Goal: Contribute content: Contribute content

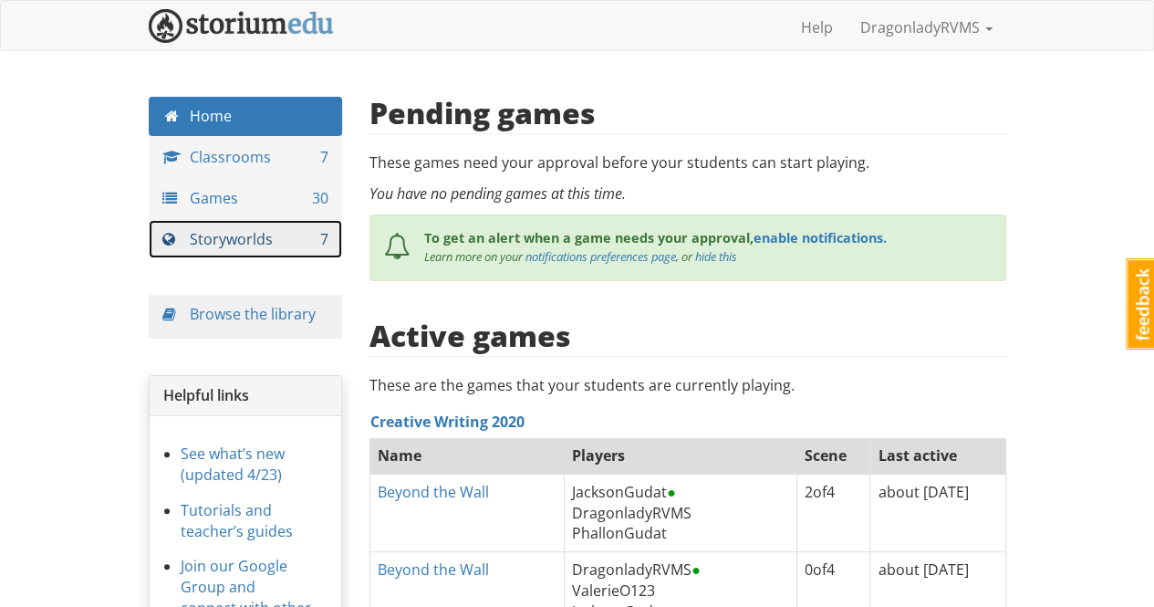
click at [264, 240] on link "Storyworlds 7" at bounding box center [246, 239] width 194 height 39
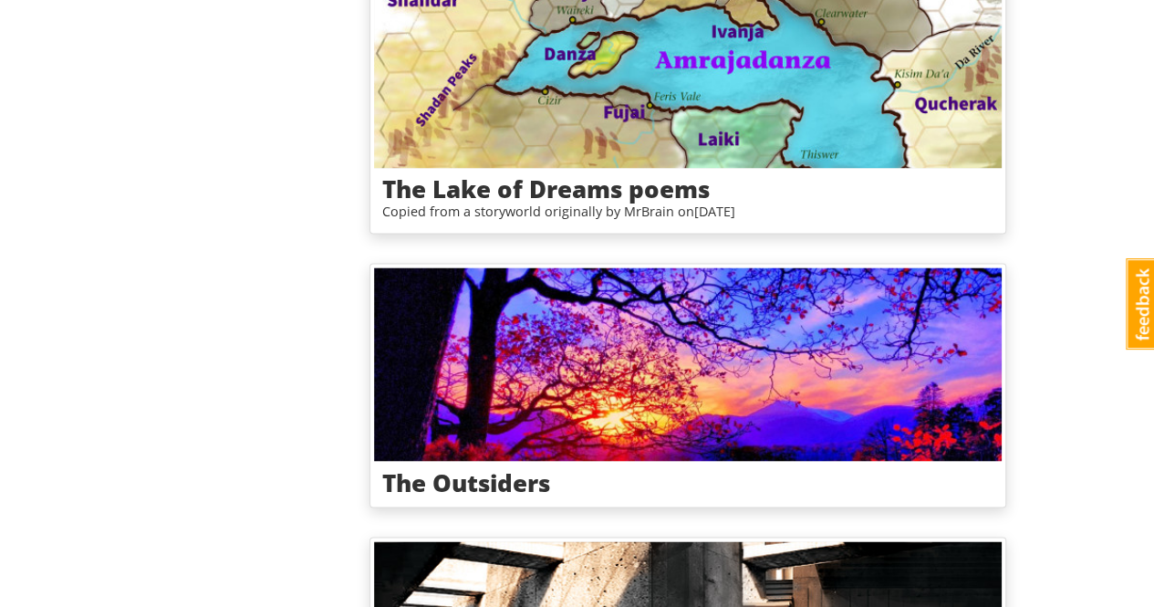
scroll to position [1548, 0]
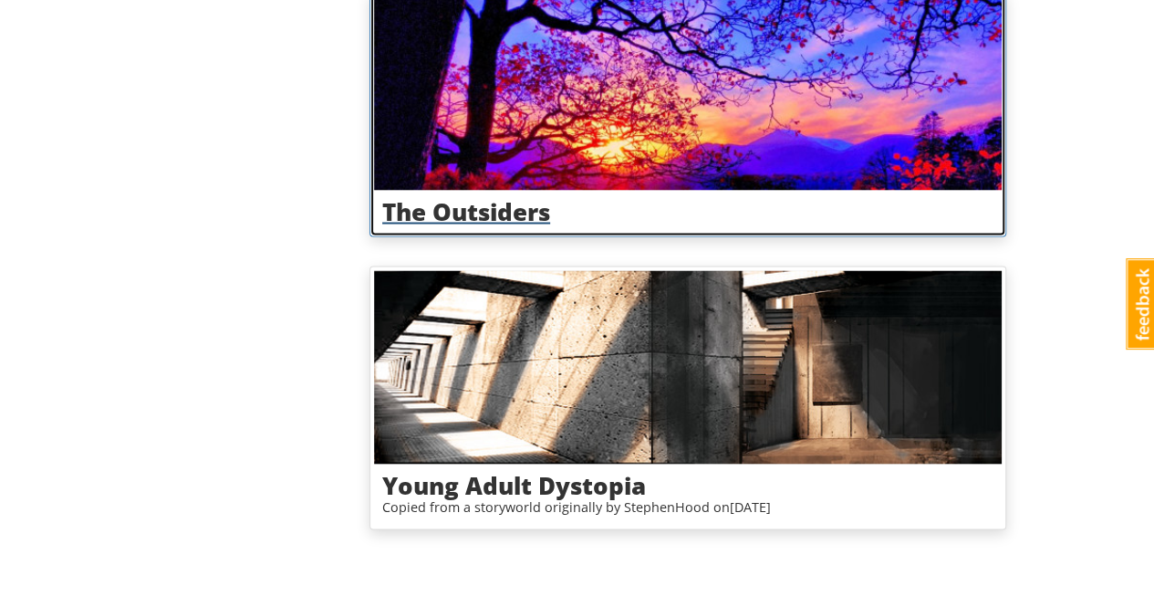
click at [508, 204] on h3 "The Outsiders" at bounding box center [687, 211] width 611 height 26
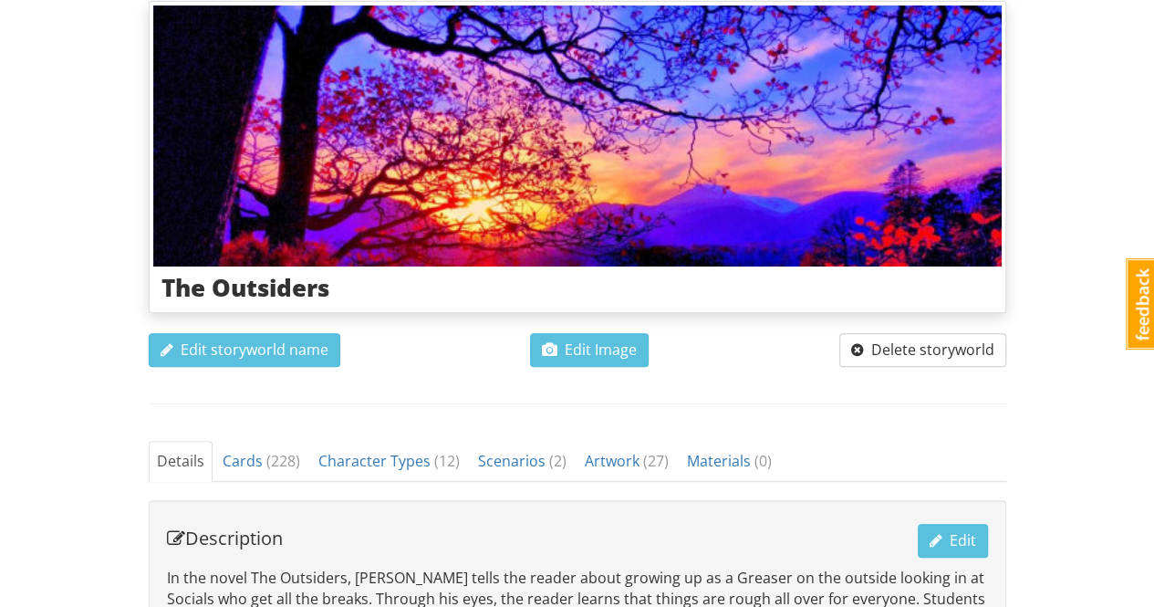
scroll to position [349, 0]
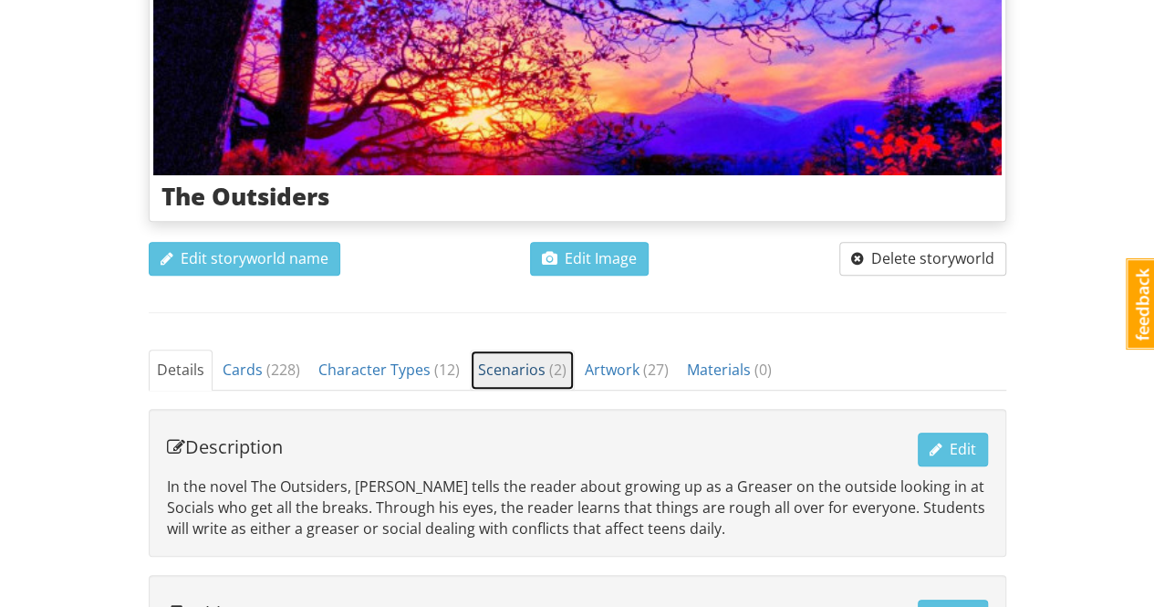
click at [526, 366] on span "Scenarios ( 2 )" at bounding box center [522, 369] width 88 height 20
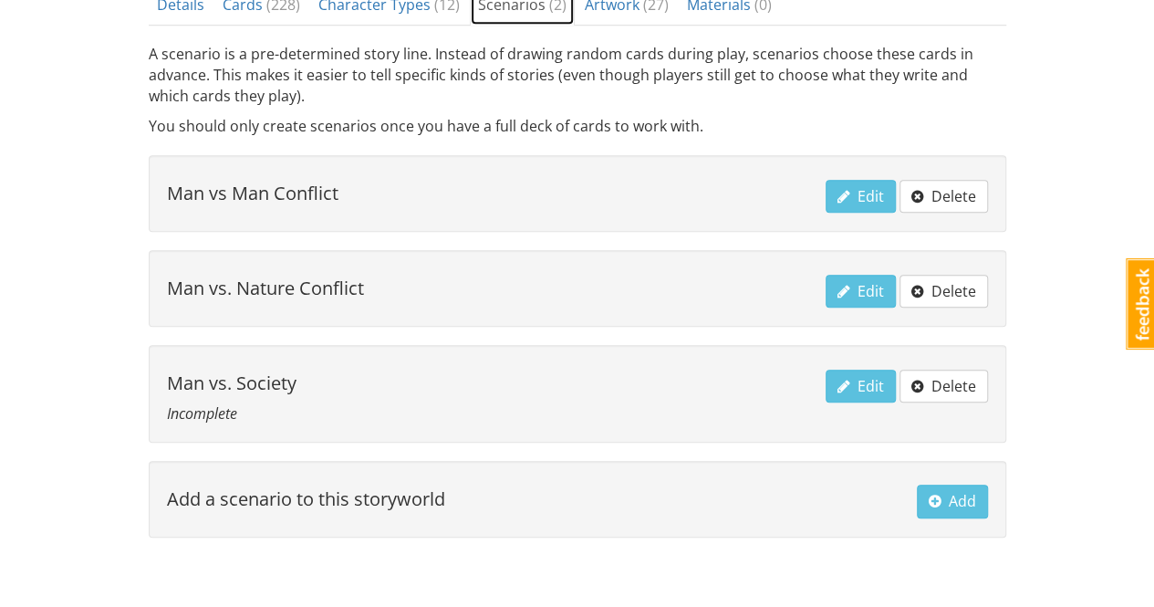
scroll to position [775, 0]
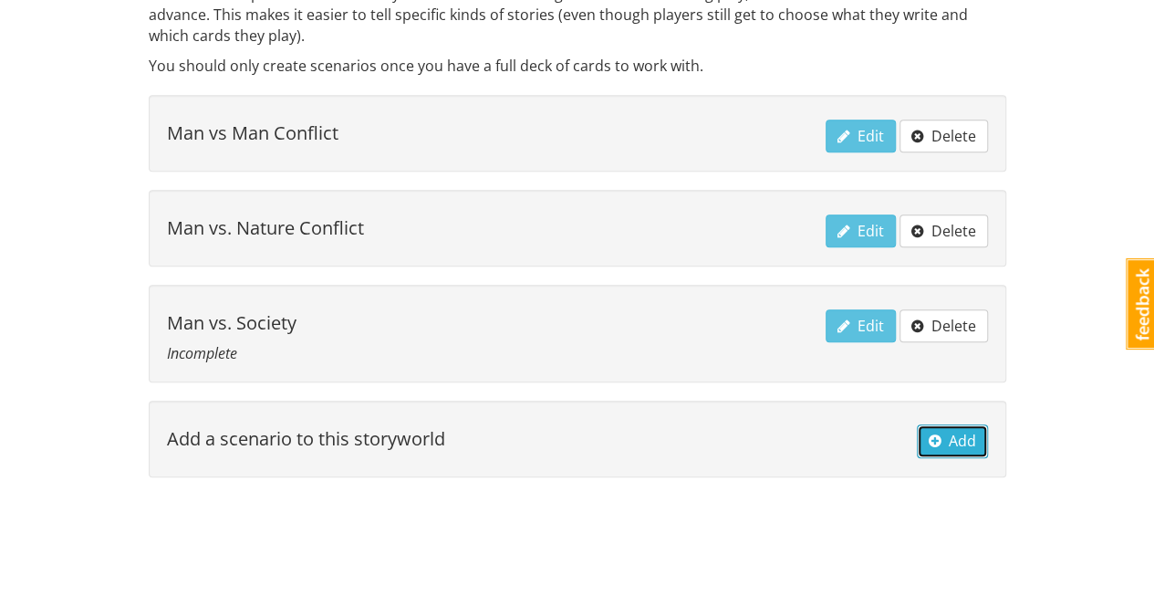
click at [958, 447] on button "Add" at bounding box center [952, 441] width 71 height 34
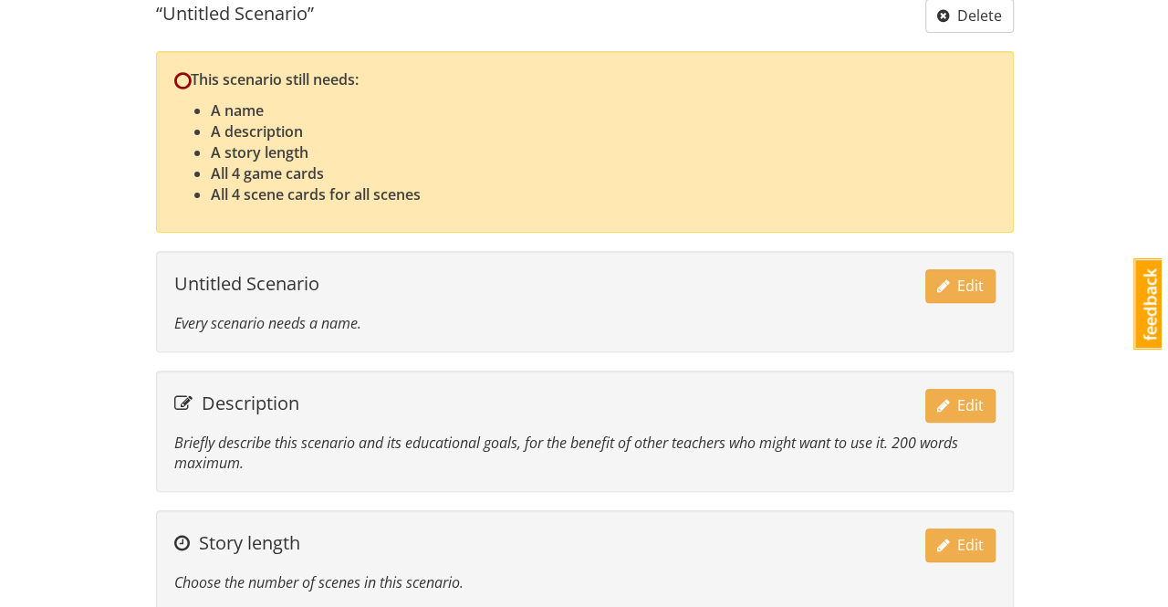
scroll to position [274, 0]
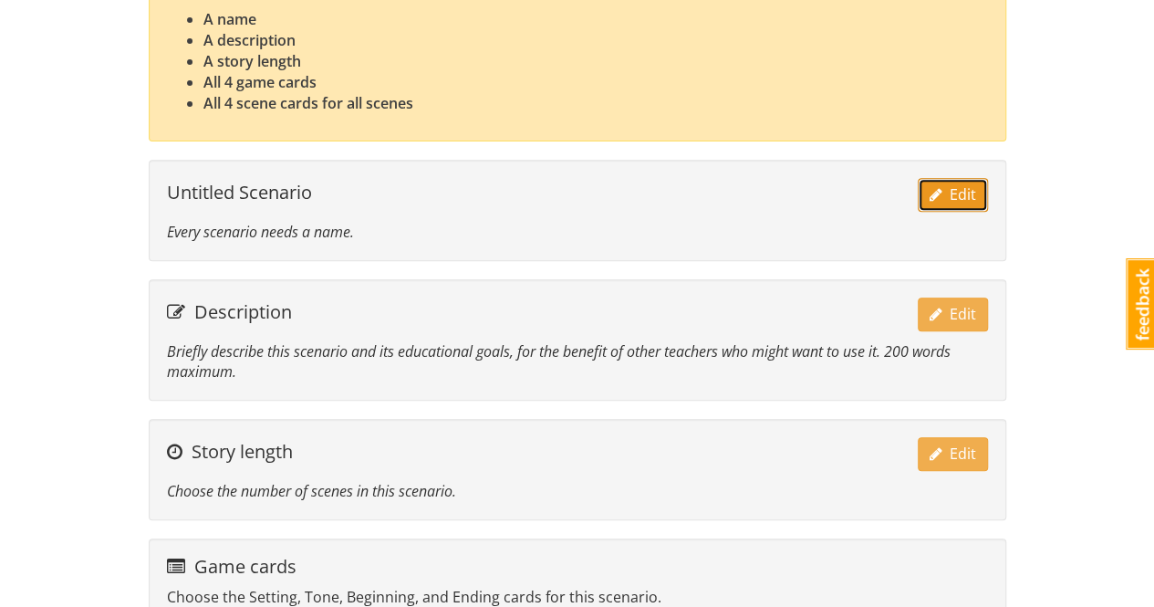
click at [956, 193] on span "Edit" at bounding box center [953, 194] width 47 height 20
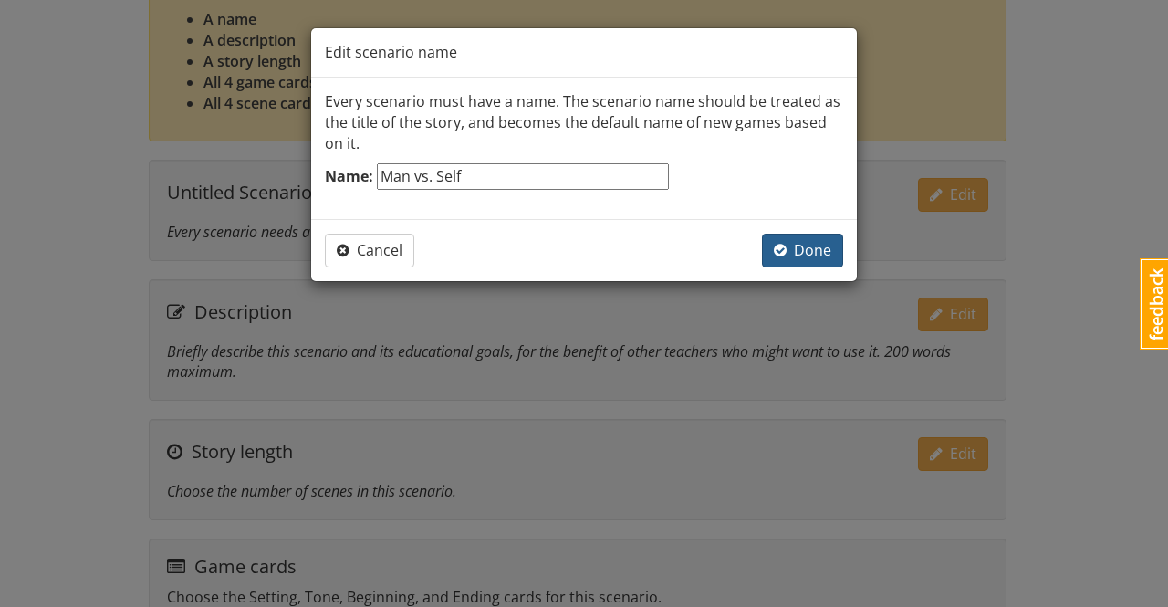
type input "Man vs. Self"
click at [808, 253] on span "Done" at bounding box center [802, 250] width 57 height 20
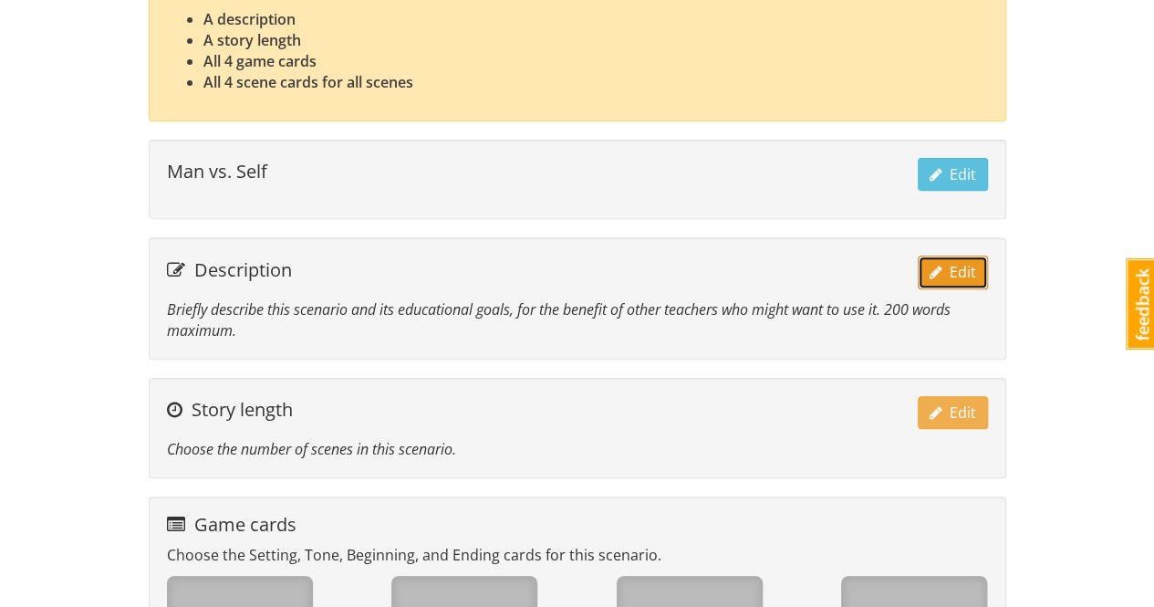
click at [951, 273] on span "Edit" at bounding box center [953, 272] width 47 height 20
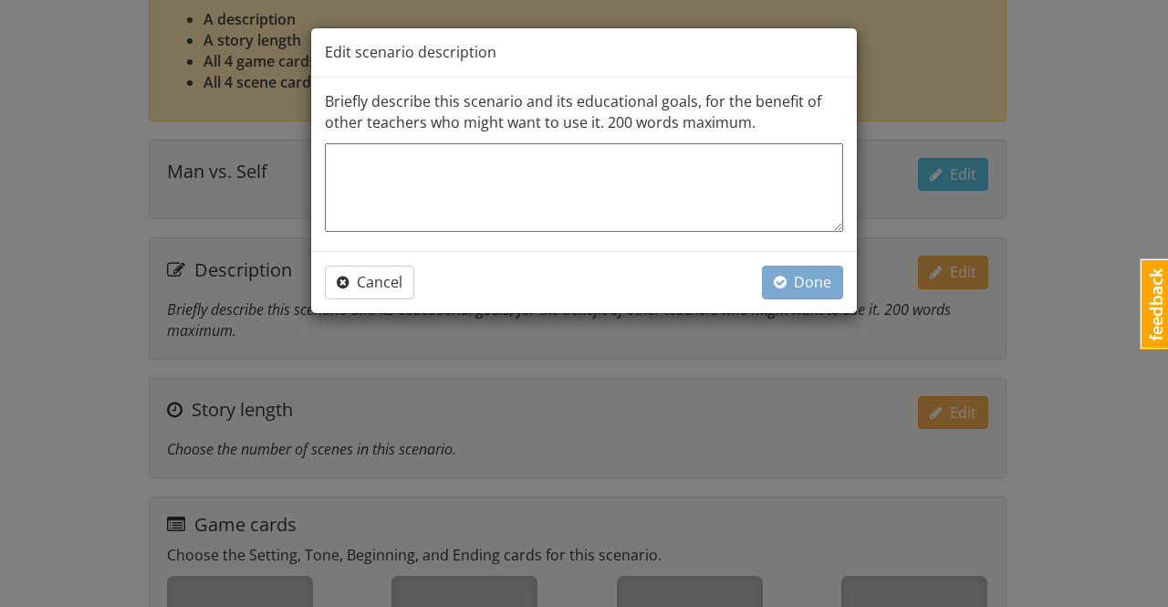
click at [693, 174] on textarea at bounding box center [584, 187] width 518 height 88
type textarea "H"
type textarea "x"
type textarea "Ho"
type textarea "x"
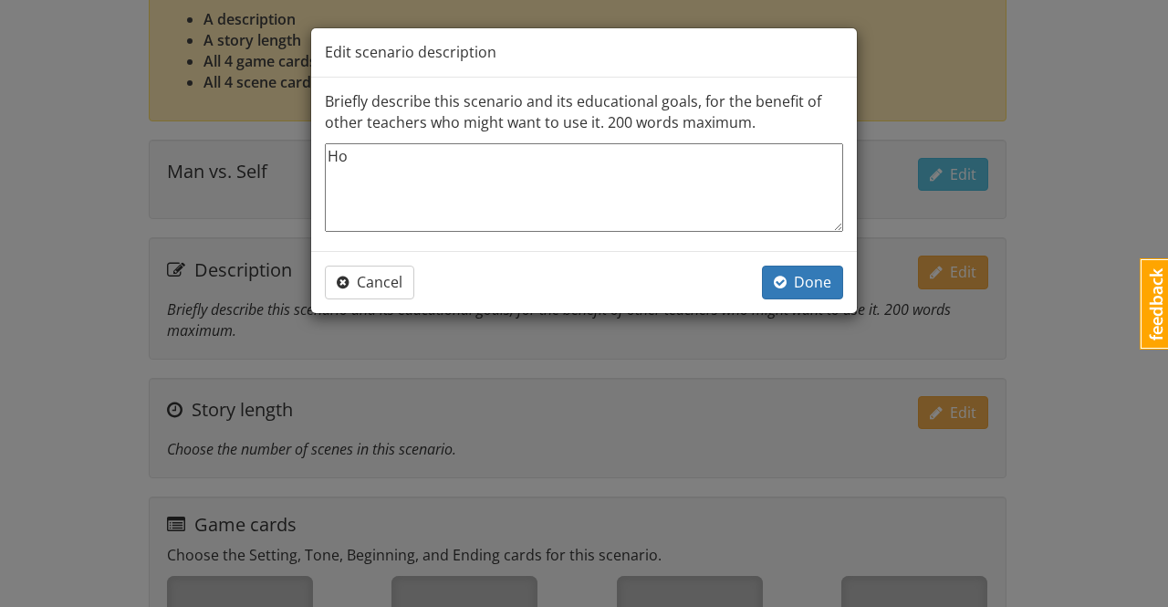
type textarea "How"
type textarea "x"
type textarea "How"
type textarea "x"
type textarea "How d"
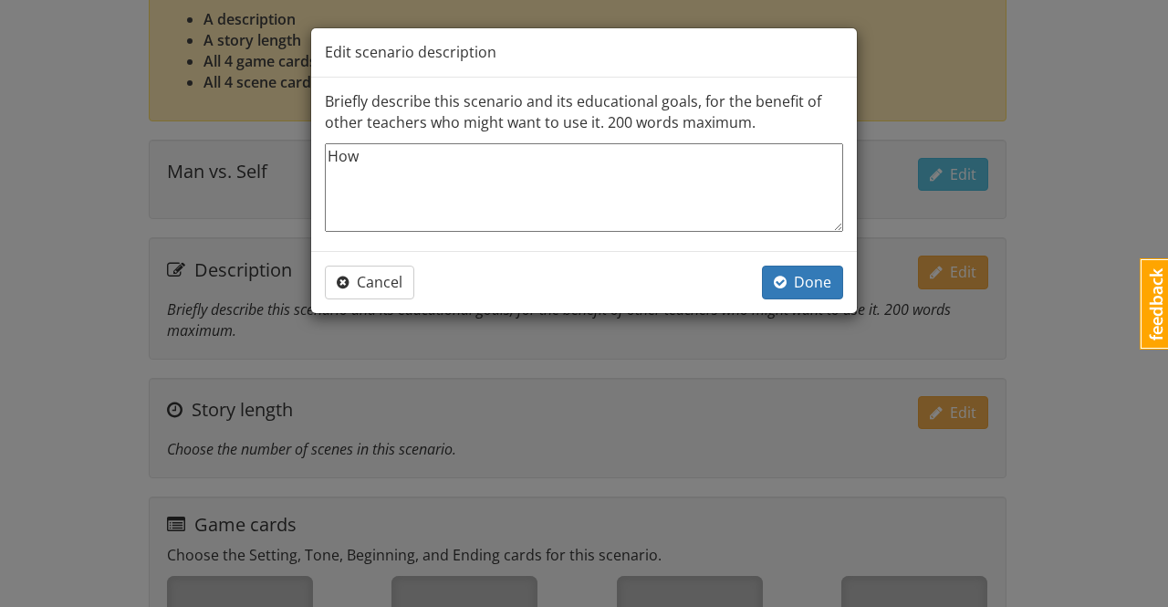
type textarea "x"
type textarea "How do"
type textarea "x"
type textarea "How do"
type textarea "x"
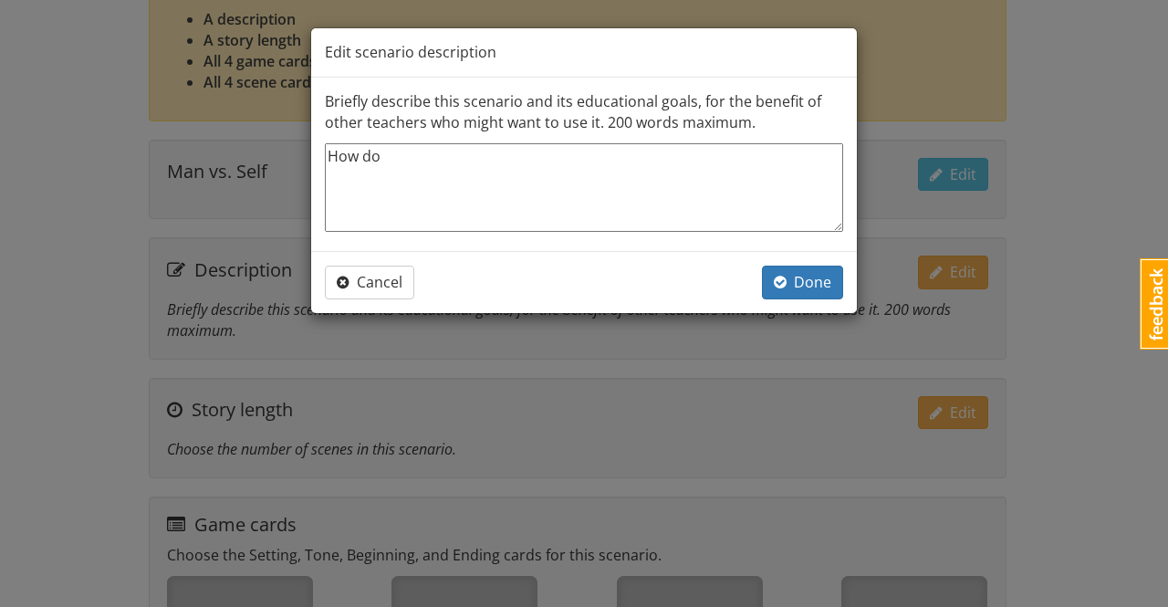
type textarea "How do y"
type textarea "x"
type textarea "How do yo"
type textarea "x"
type textarea "How do you"
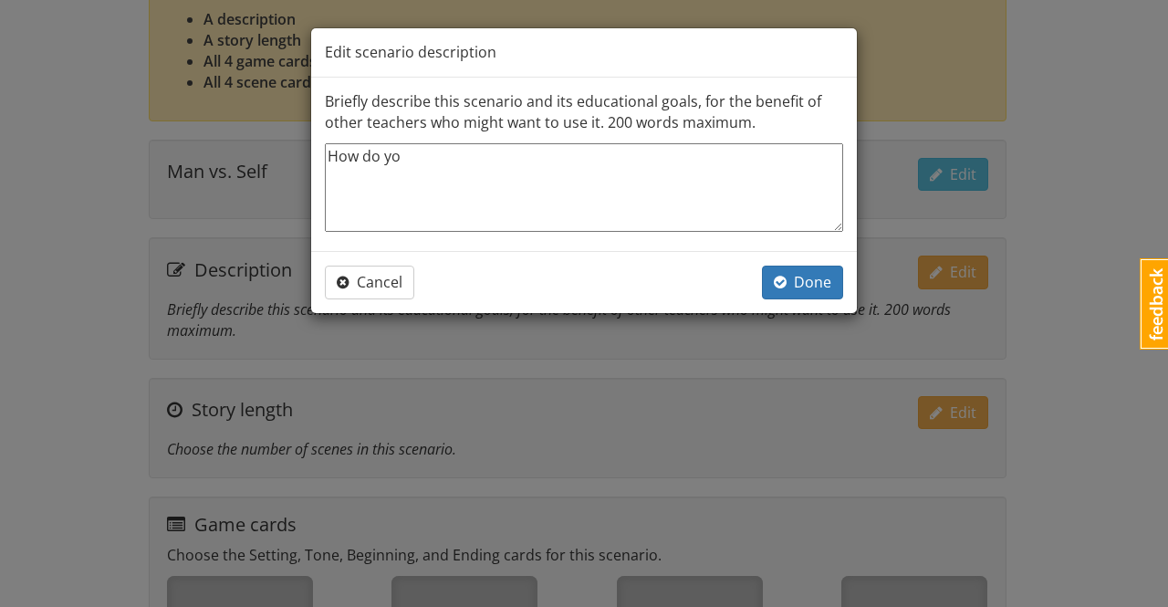
type textarea "x"
type textarea "How do you"
type textarea "x"
type textarea "How do you o"
type textarea "x"
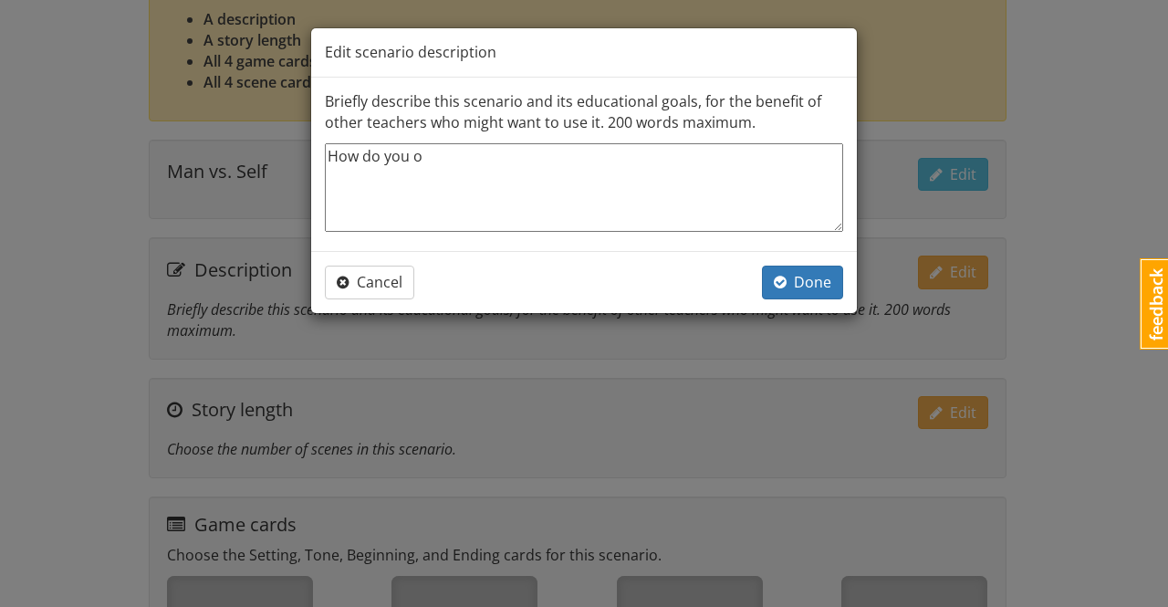
type textarea "How do you ov"
type textarea "x"
type textarea "How do you ove"
type textarea "x"
type textarea "How do you over"
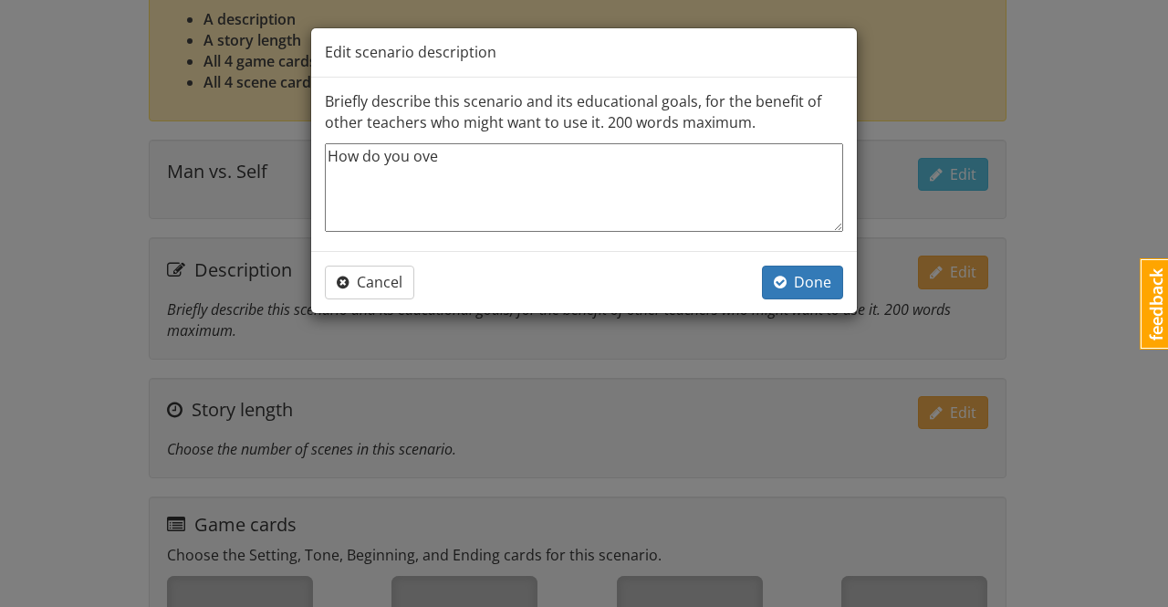
type textarea "x"
type textarea "How do you overc"
type textarea "x"
type textarea "How do you overco"
type textarea "x"
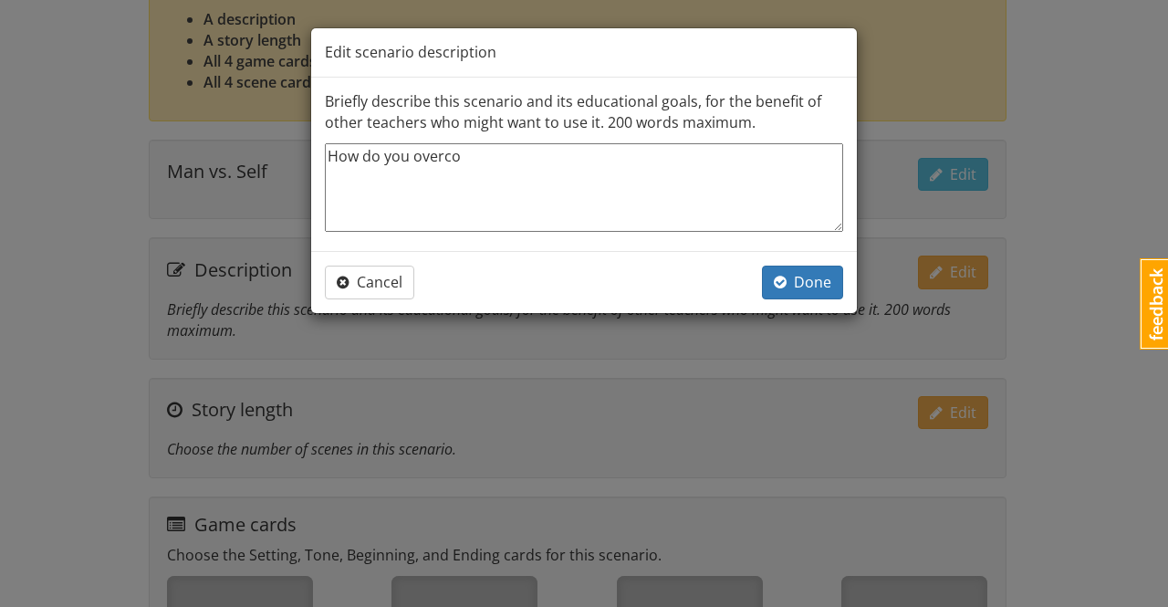
type textarea "How do you overcom"
type textarea "x"
type textarea "How do you overcome"
type textarea "x"
type textarea "How do you overcome"
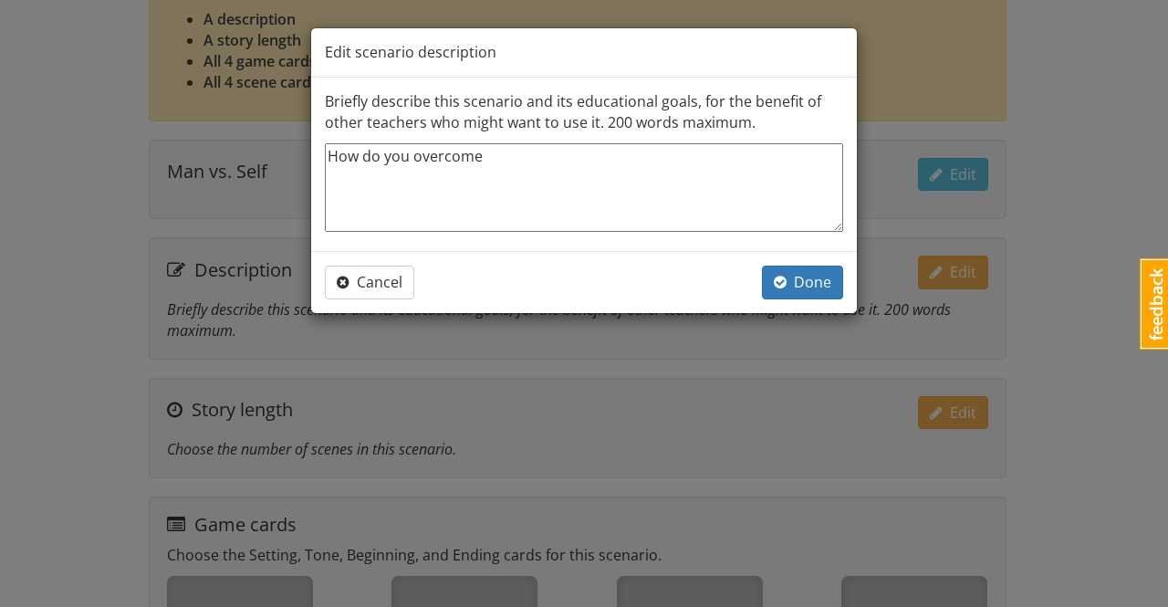
type textarea "x"
type textarea "How do you overcome i"
type textarea "x"
type textarea "How do you overcome in"
type textarea "x"
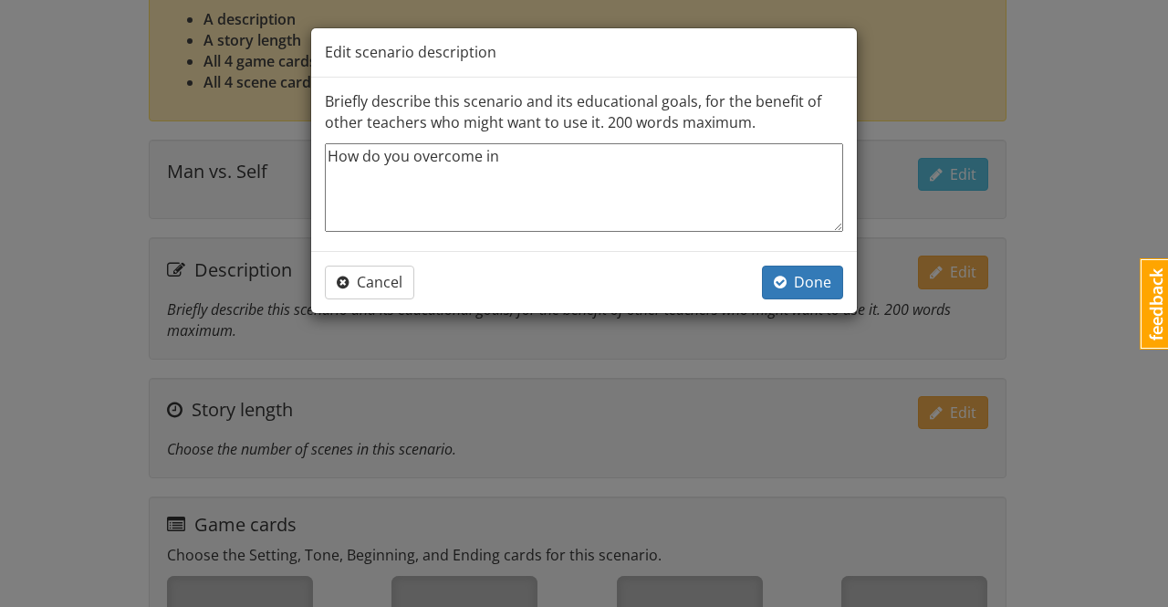
type textarea "How do you overcome int"
type textarea "x"
type textarea "How do you overcome inte"
type textarea "x"
type textarea "How do you overcome inter"
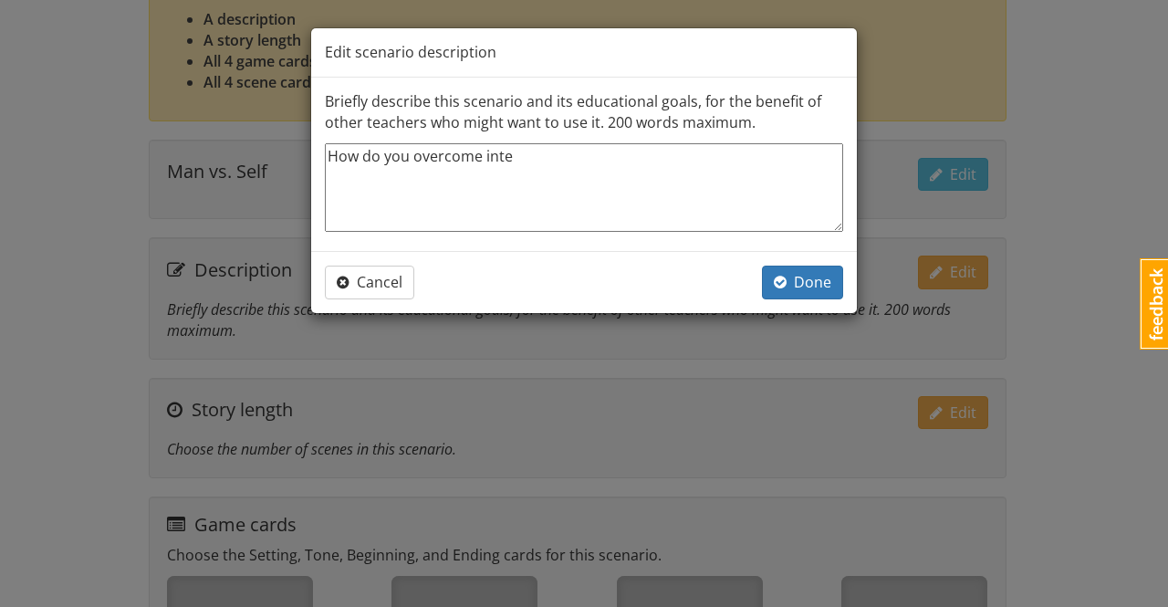
type textarea "x"
type textarea "How do you overcome interm"
type textarea "x"
type textarea "How do you overcome inter"
type textarea "x"
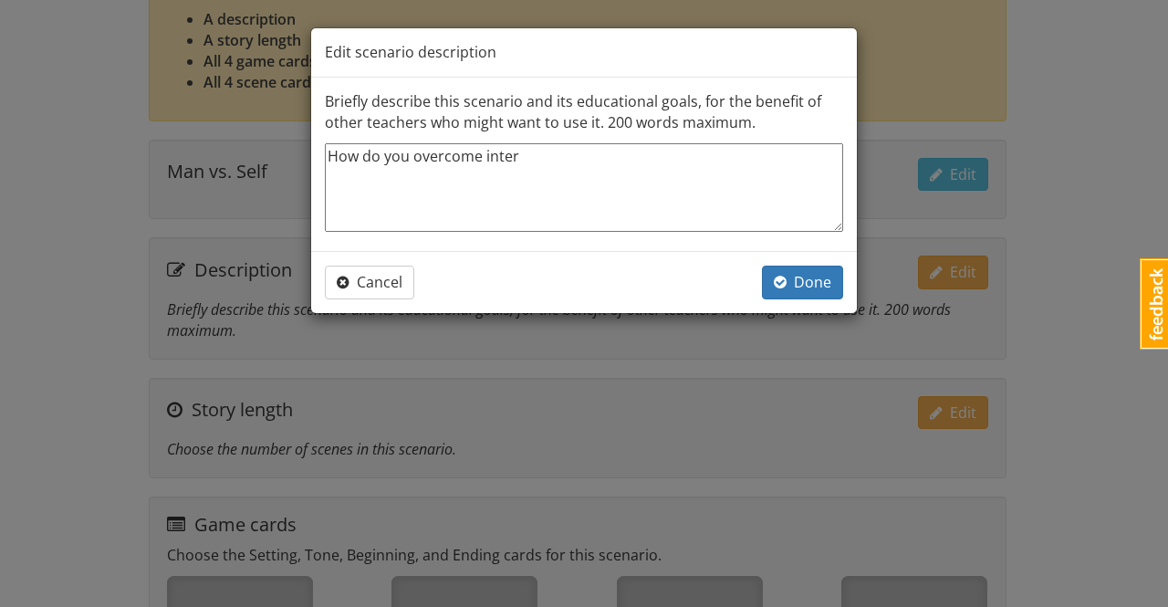
type textarea "How do you overcome intern"
type textarea "x"
type textarea "How do you overcome interna"
type textarea "x"
type textarea "How do you overcome internal"
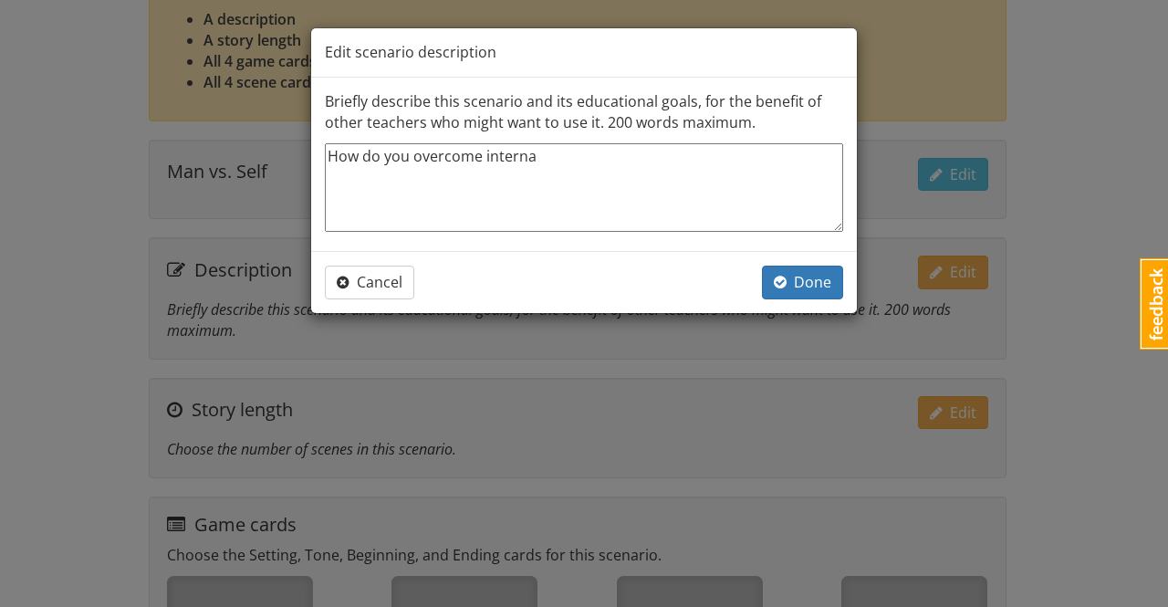
type textarea "x"
type textarea "How do you overcome internal"
type textarea "x"
type textarea "How do you overcome internal c"
type textarea "x"
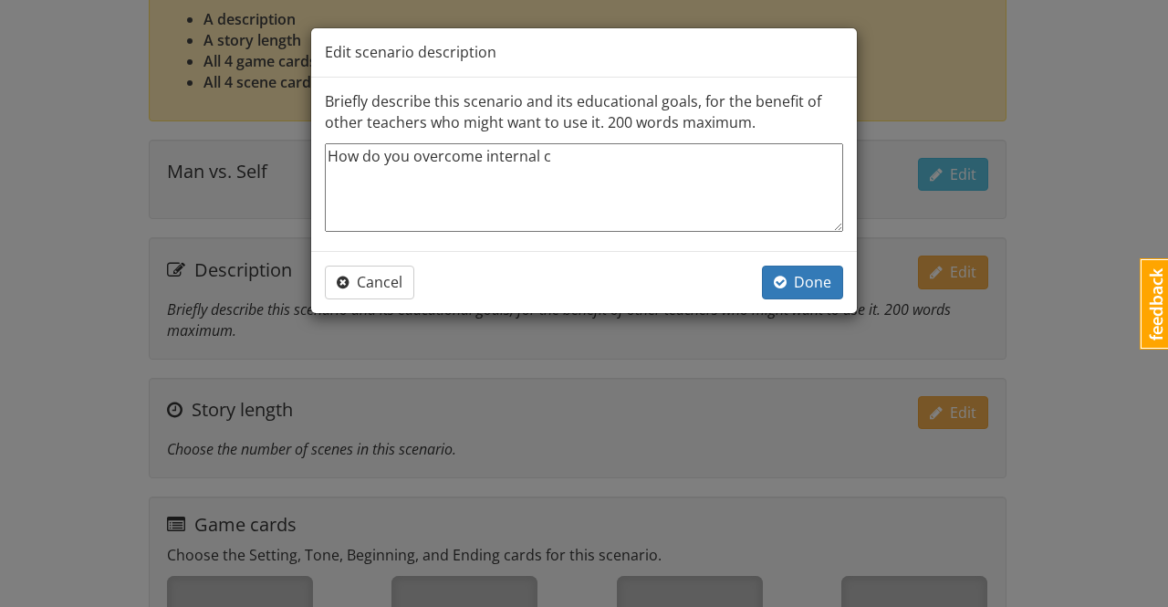
type textarea "How do you overcome internal co"
type textarea "x"
type textarea "How do you overcome internal con"
type textarea "x"
type textarea "How do you overcome internal conf"
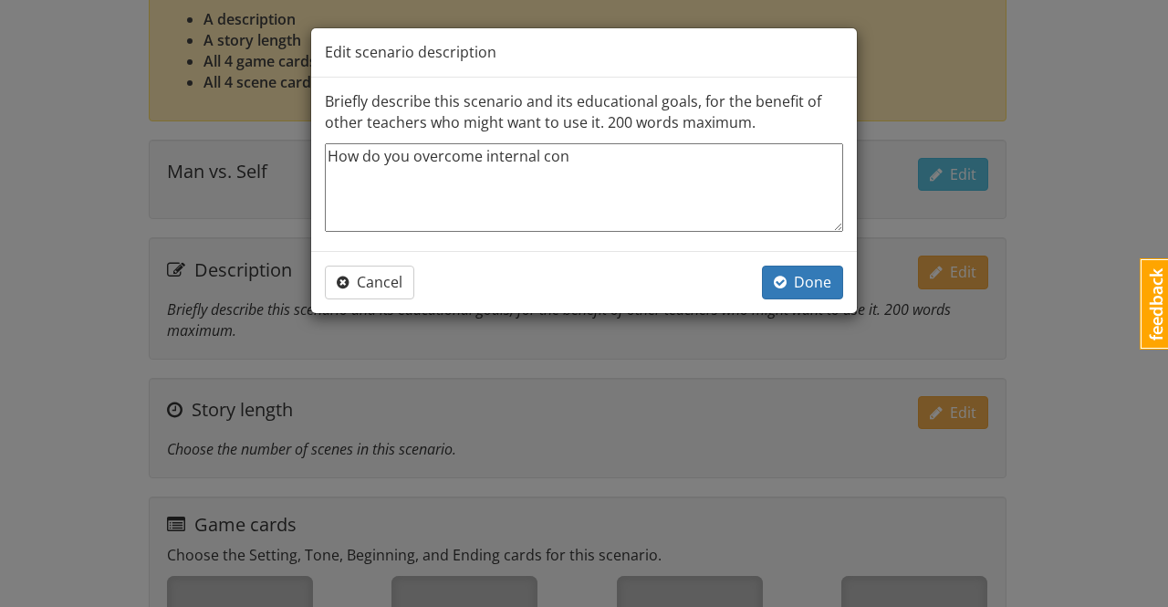
type textarea "x"
type textarea "How do you overcome internal confl"
type textarea "x"
type textarea "How do you overcome internal confli"
type textarea "x"
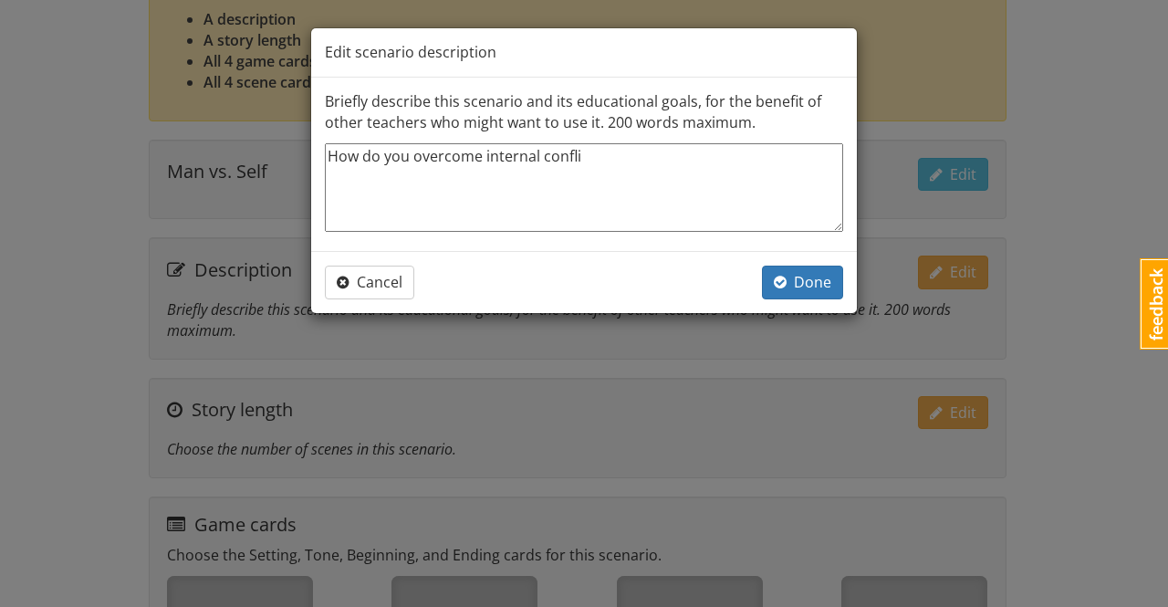
type textarea "How do you overcome internal conflic"
type textarea "x"
type textarea "How do you overcome internal conflict"
type textarea "x"
type textarea "How do you overcome internal conflicts"
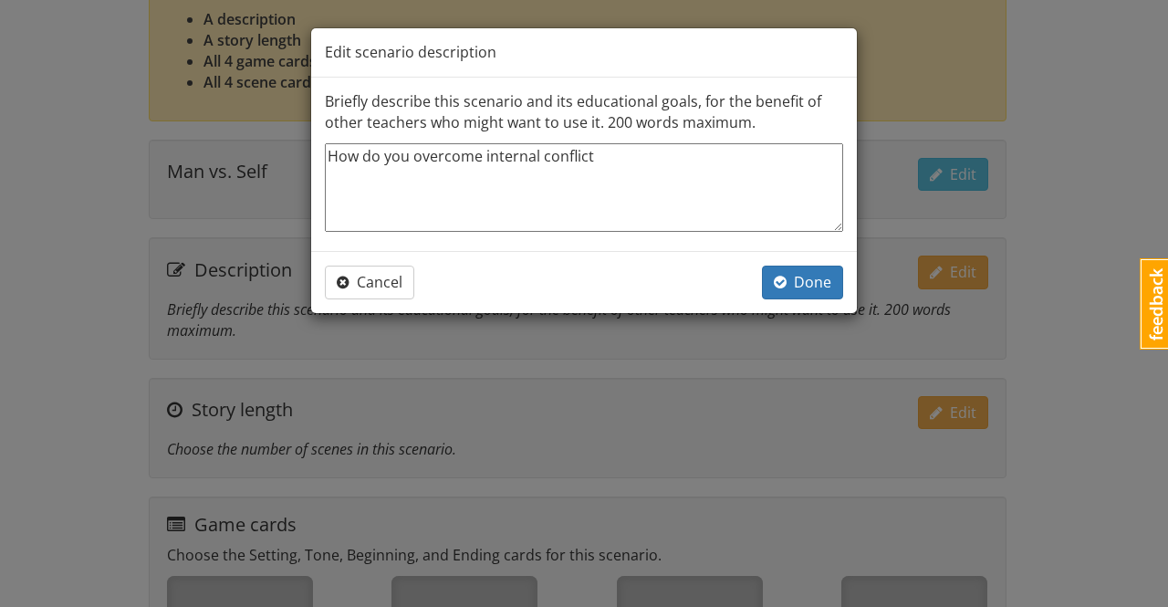
type textarea "x"
type textarea "How do you overcome internal conflicts"
type textarea "x"
type textarea "How do you overcome internal conflicts w"
type textarea "x"
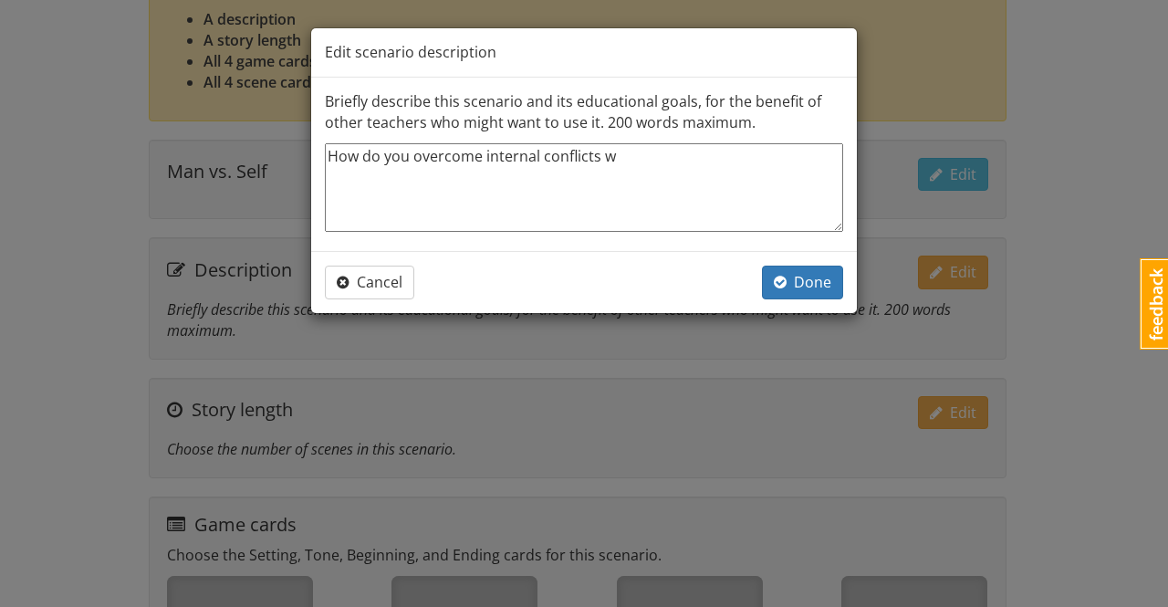
type textarea "How do you overcome internal conflicts wh"
type textarea "x"
type textarea "How do you overcome internal conflicts whr"
type textarea "x"
type textarea "How do you overcome internal conflicts whrn"
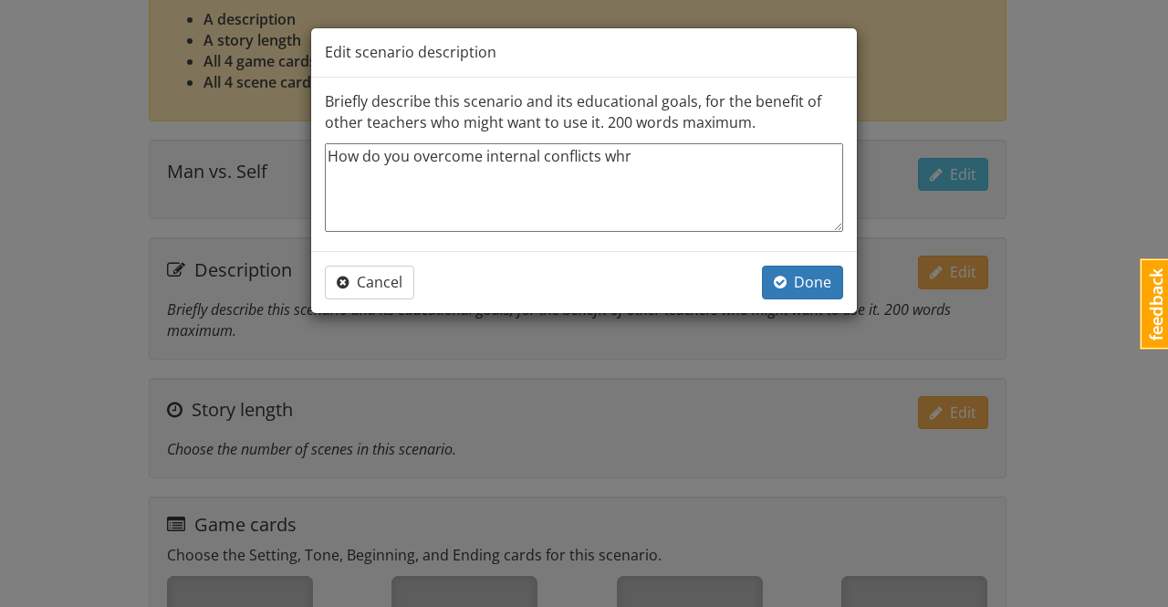
type textarea "x"
type textarea "How do you overcome internal conflicts whrne"
type textarea "x"
type textarea "How do you overcome internal conflicts whrn"
type textarea "x"
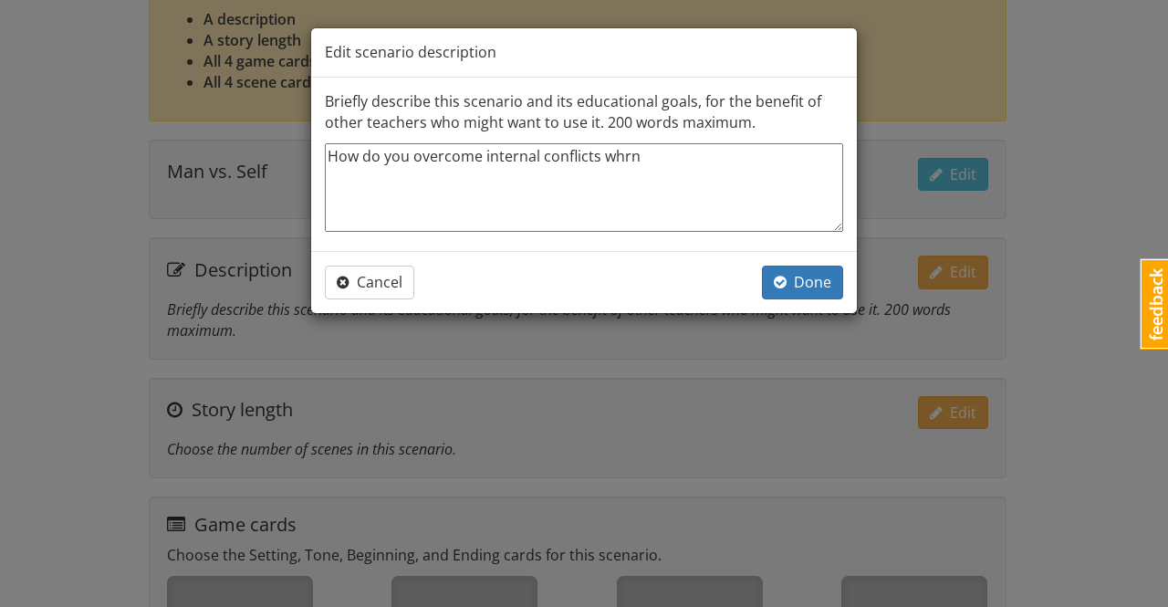
type textarea "How do you overcome internal conflicts whr"
type textarea "x"
type textarea "How do you overcome internal conflicts wh"
type textarea "x"
type textarea "How do you overcome internal conflicts whe"
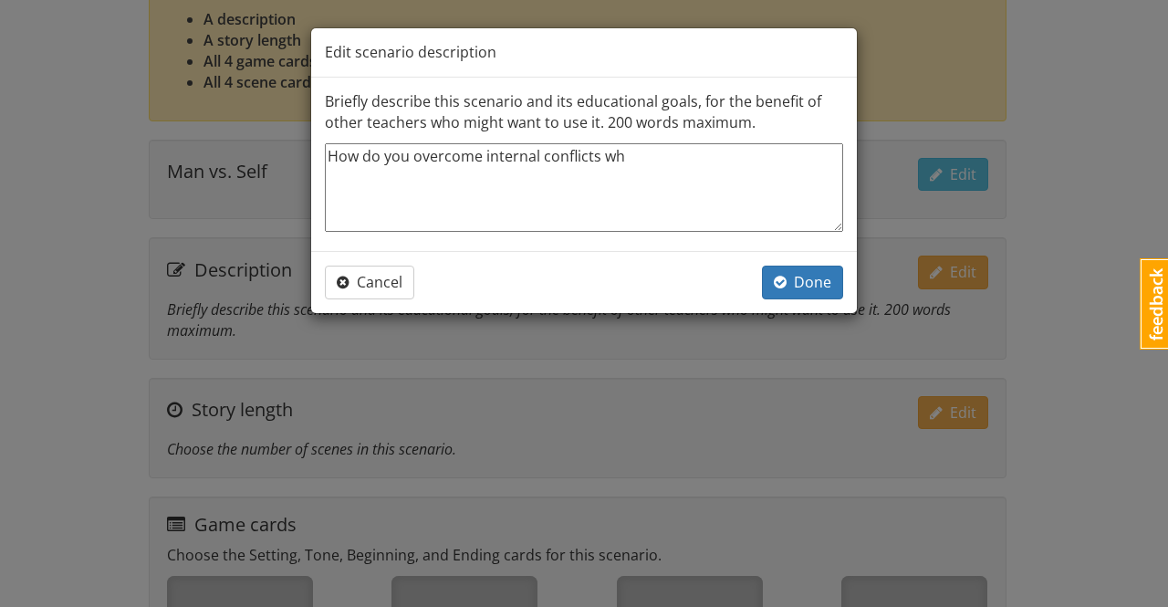
type textarea "x"
type textarea "How do you overcome internal conflicts when"
type textarea "x"
type textarea "How do you overcome internal conflicts when"
type textarea "x"
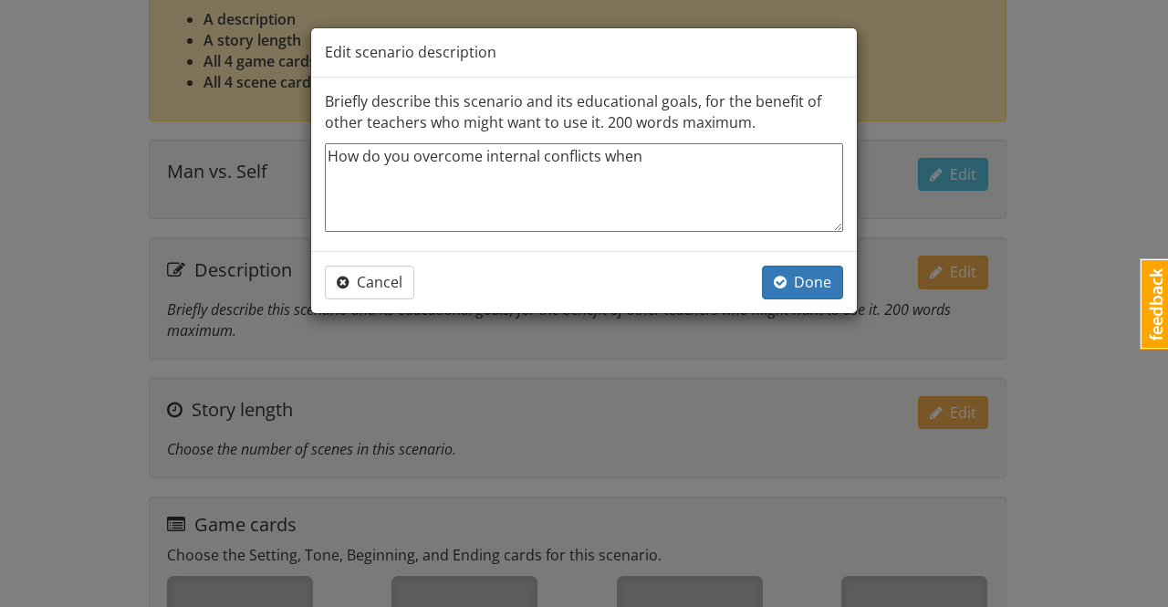
type textarea "How do you overcome internal conflicts when e"
type textarea "x"
type textarea "How do you overcome internal conflicts when ex"
type textarea "x"
type textarea "How do you overcome internal conflicts when ext"
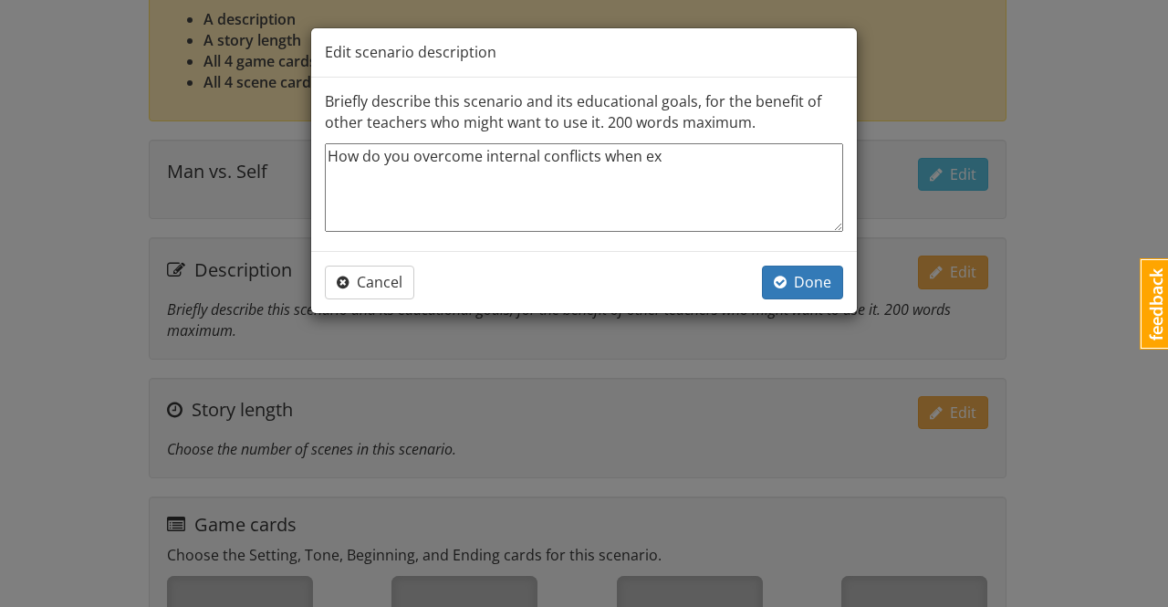
type textarea "x"
type textarea "How do you overcome internal conflicts when exte"
type textarea "x"
type textarea "How do you overcome internal conflicts when exter"
type textarea "x"
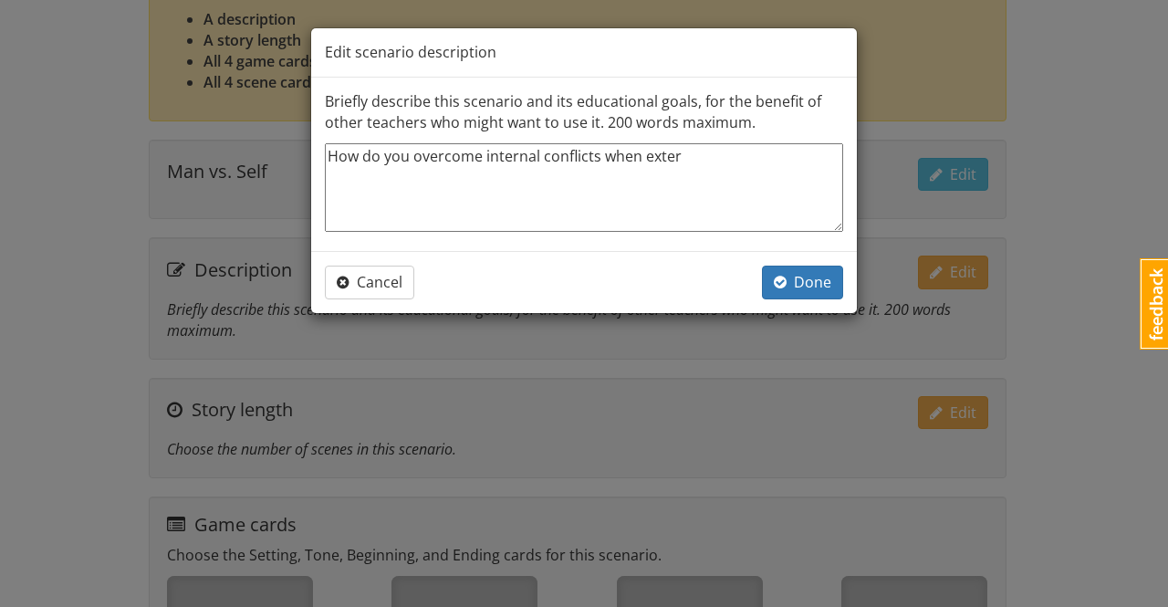
type textarea "How do you overcome internal conflicts when extern"
type textarea "x"
type textarea "How do you overcome internal conflicts when externa"
type textarea "x"
type textarea "How do you overcome internal conflicts when external"
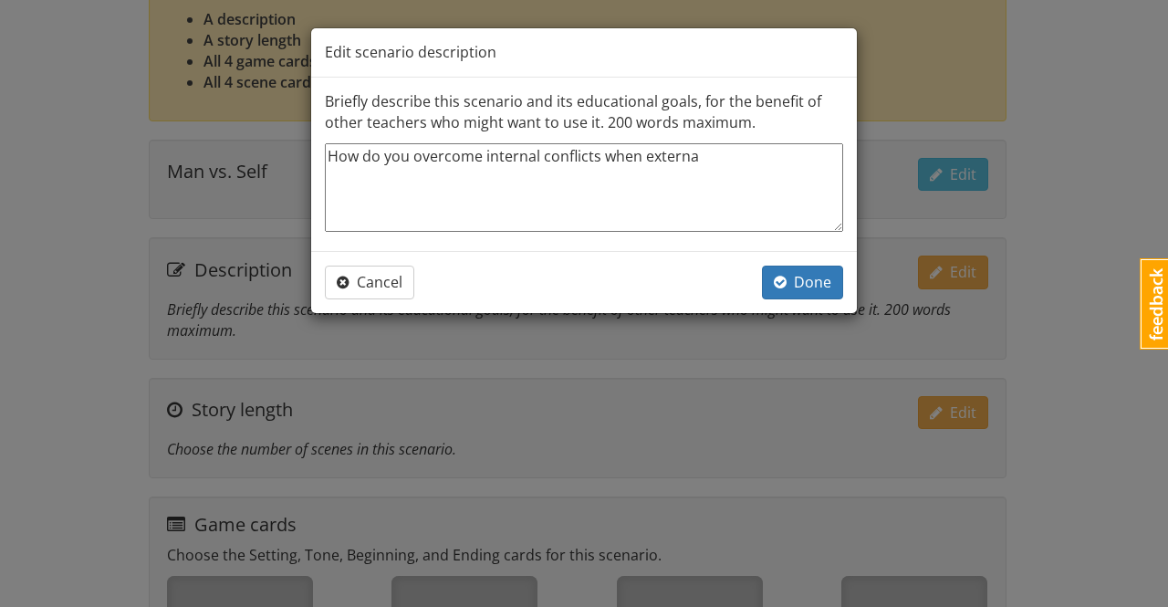
type textarea "x"
type textarea "How do you overcome internal conflicts when external"
type textarea "x"
type textarea "How do you overcome internal conflicts when external c"
type textarea "x"
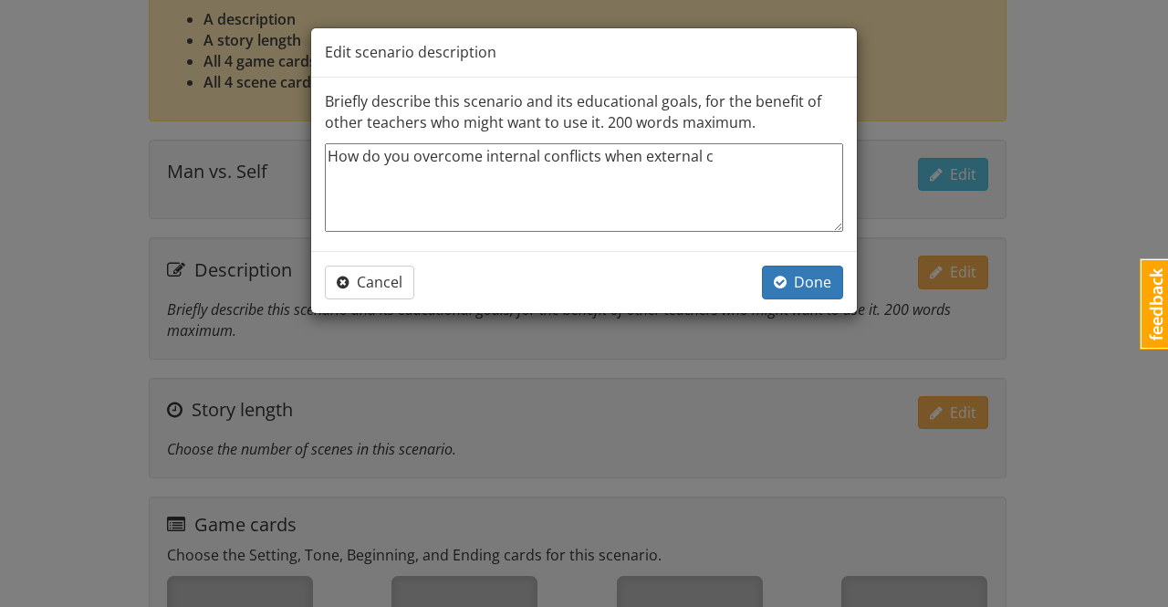
type textarea "How do you overcome internal conflicts when external co"
type textarea "x"
type textarea "How do you overcome internal conflicts when external con"
type textarea "x"
type textarea "How do you overcome internal conflicts when external conf"
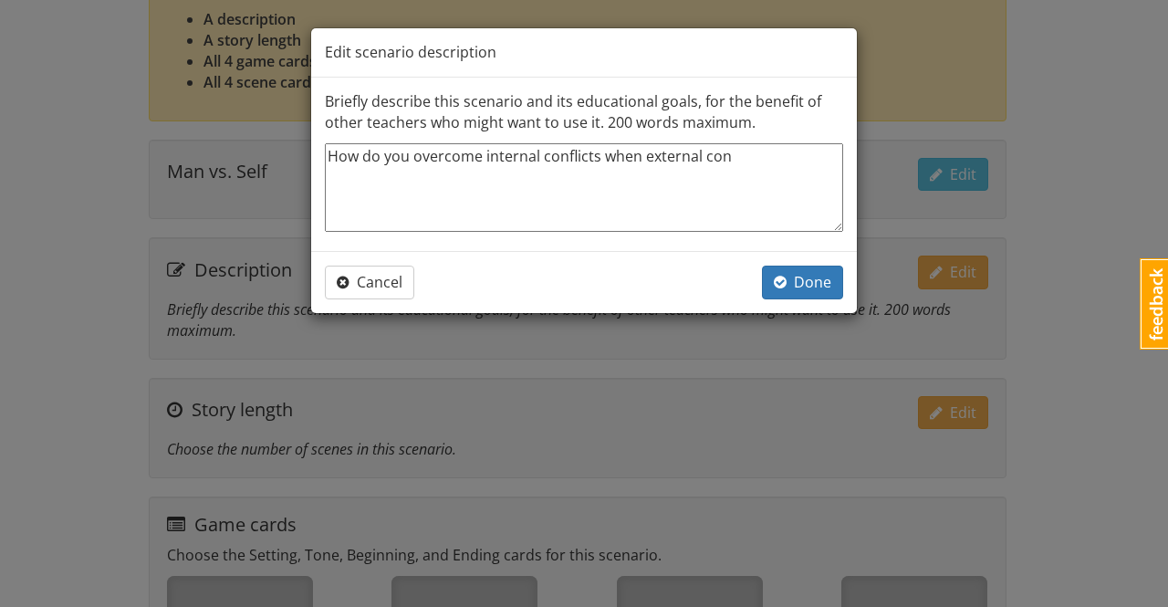
type textarea "x"
type textarea "How do you overcome internal conflicts when external confl"
type textarea "x"
type textarea "How do you overcome internal conflicts when external confli"
type textarea "x"
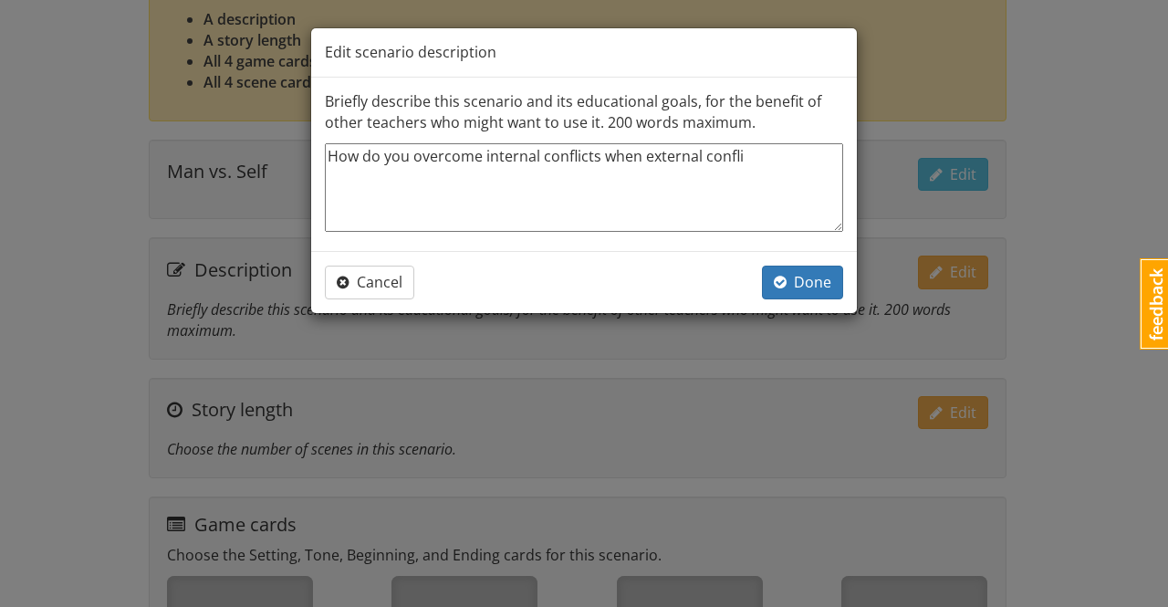
type textarea "How do you overcome internal conflicts when external conflic"
type textarea "x"
type textarea "How do you overcome internal conflicts when external conflict"
type textarea "x"
type textarea "How do you overcome internal conflicts when external conflicts"
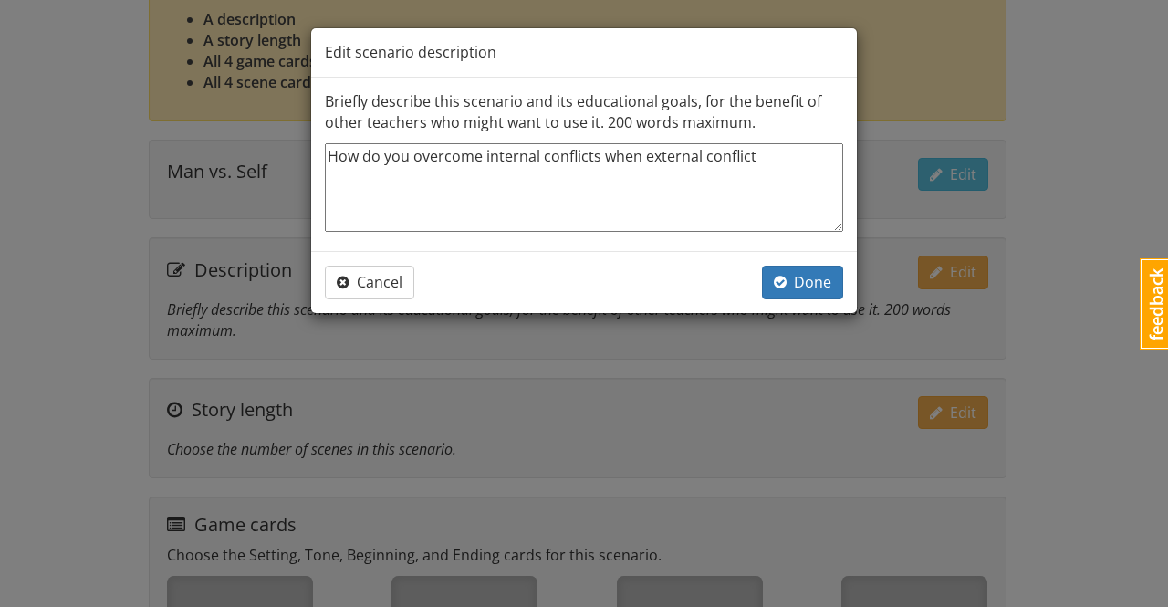
type textarea "x"
type textarea "How do you overcome internal conflicts when external conflicts"
type textarea "x"
type textarea "How do you overcome internal conflicts when external conflicts s"
type textarea "x"
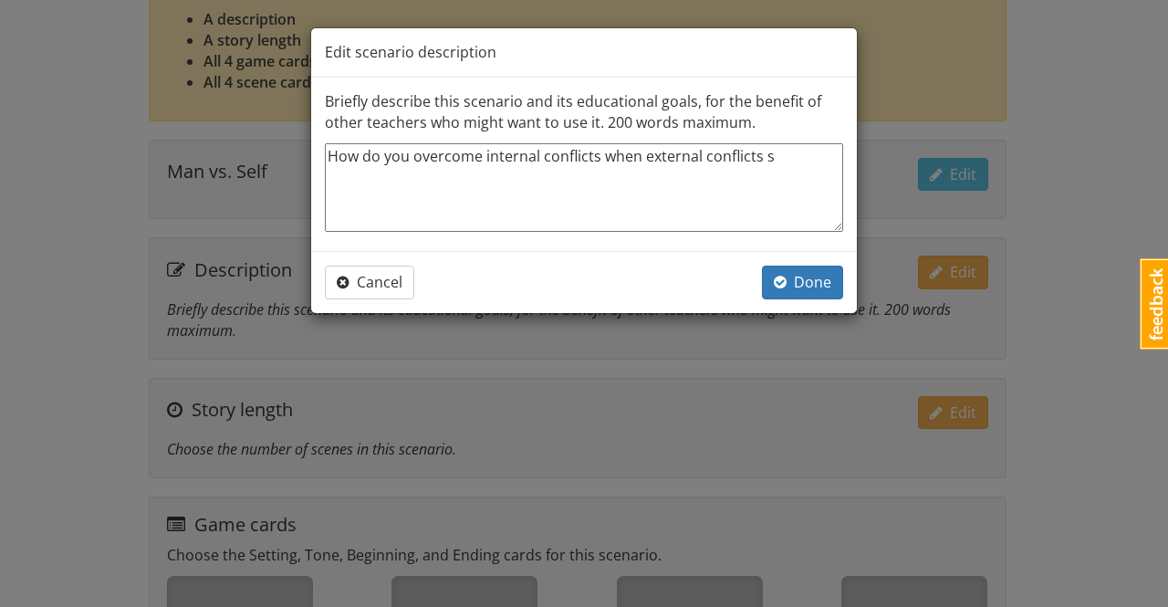
type textarea "How do you overcome internal conflicts when external conflicts sr"
type textarea "x"
type textarea "How do you overcome internal conflicts when external conflicts s"
type textarea "x"
type textarea "How do you overcome internal conflicts when external conflicts su"
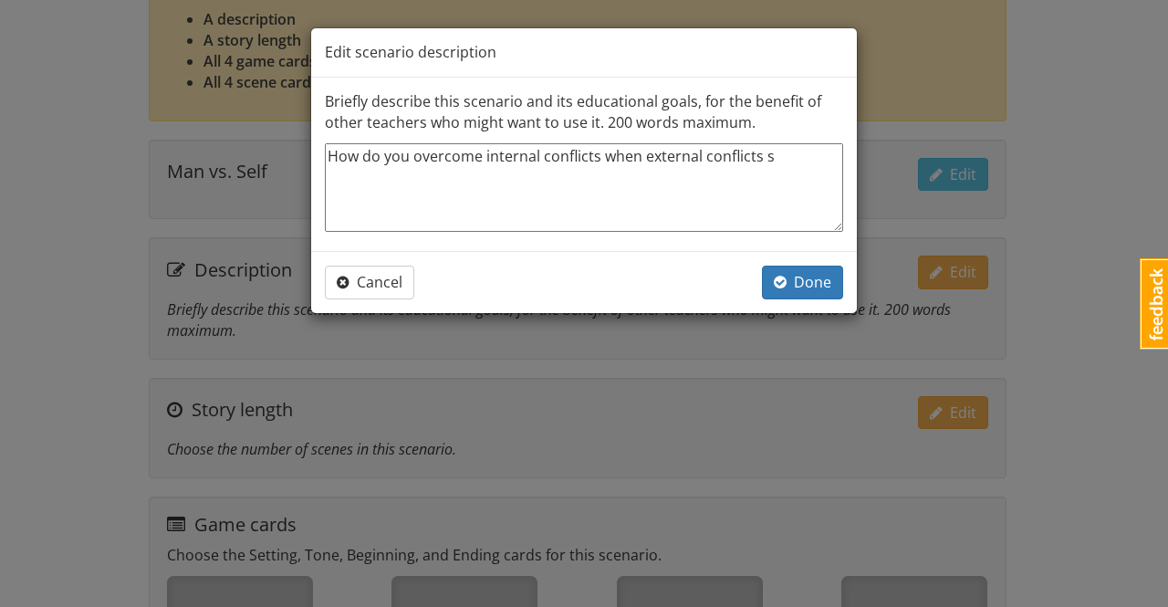
type textarea "x"
type textarea "How do you overcome internal conflicts when external conflicts sur"
type textarea "x"
type textarea "How do you overcome internal conflicts when external conflicts surr"
type textarea "x"
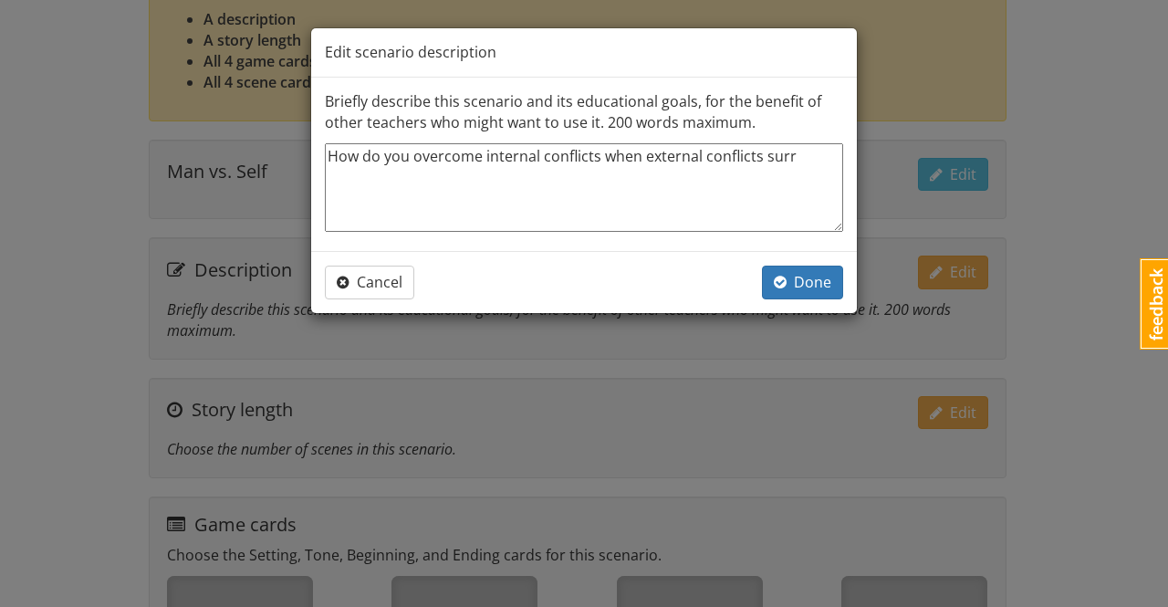
type textarea "How do you overcome internal conflicts when external conflicts surro"
type textarea "x"
type textarea "How do you overcome internal conflicts when external conflicts surroy"
type textarea "x"
type textarea "How do you overcome internal conflicts when external conflicts surro"
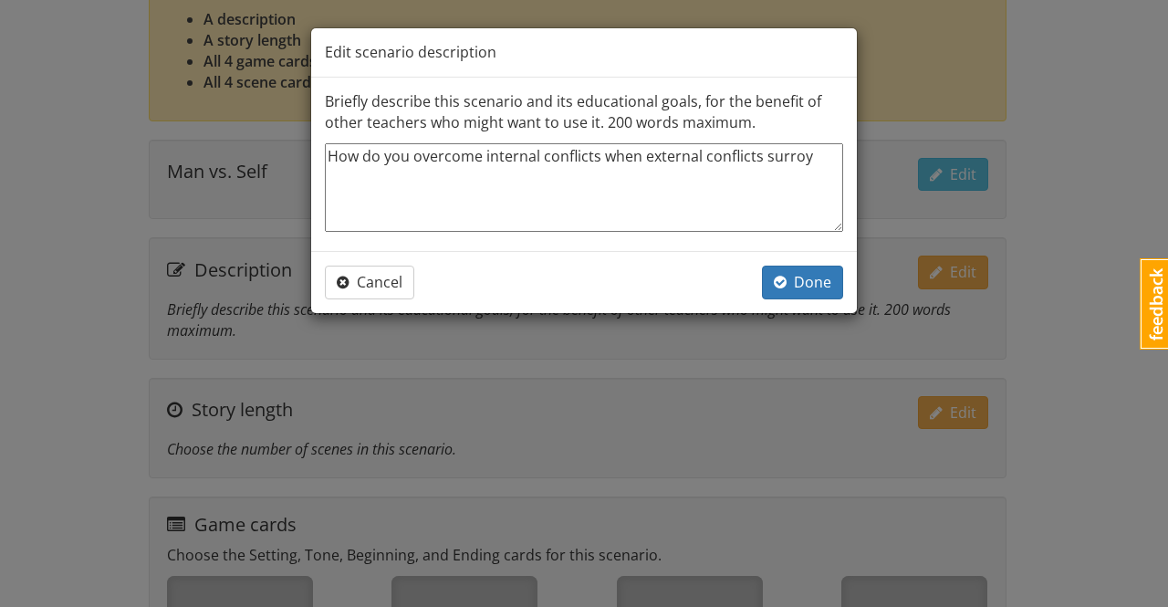
type textarea "x"
type textarea "How do you overcome internal conflicts when external conflicts surrou"
type textarea "x"
type textarea "How do you overcome internal conflicts when external conflicts surroun"
type textarea "x"
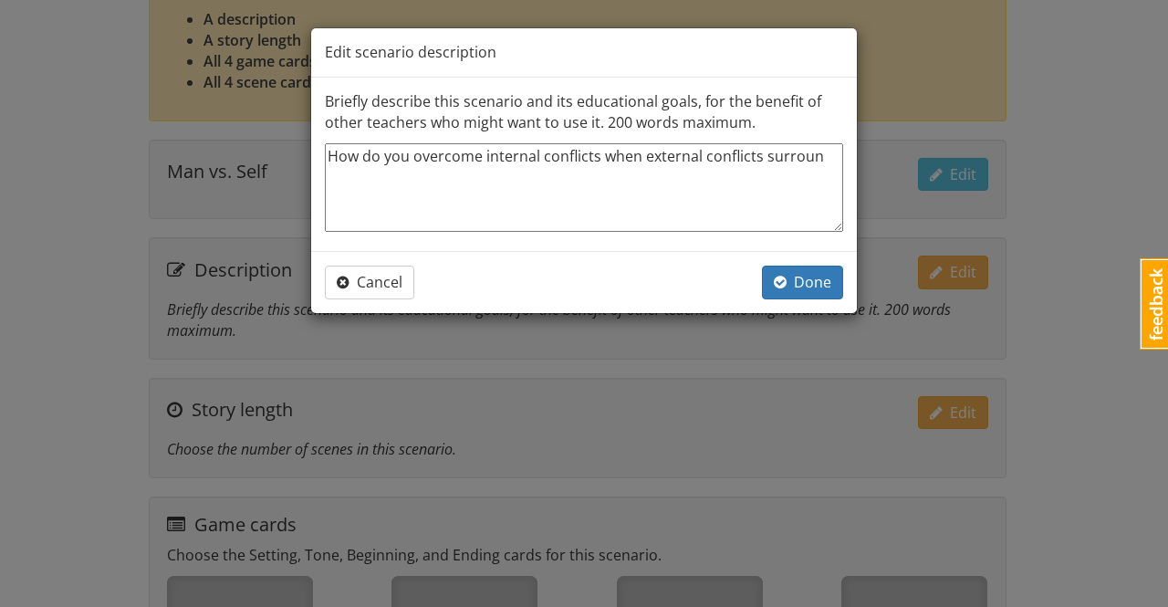
type textarea "How do you overcome internal conflicts when external conflicts surround"
type textarea "x"
type textarea "How do you overcome internal conflicts when external conflicts surround"
type textarea "x"
type textarea "How do you overcome internal conflicts when external conflicts surround y"
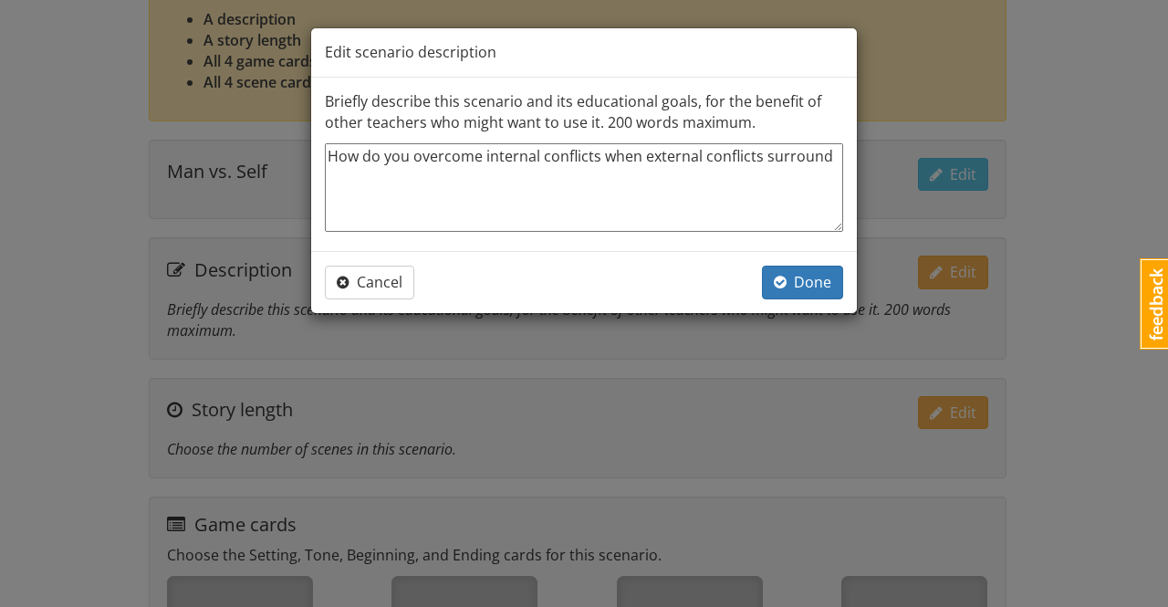
type textarea "x"
type textarea "How do you overcome internal conflicts when external conflicts surround yo"
type textarea "x"
type textarea "How do you overcome internal conflicts when external conflicts surround you"
type textarea "x"
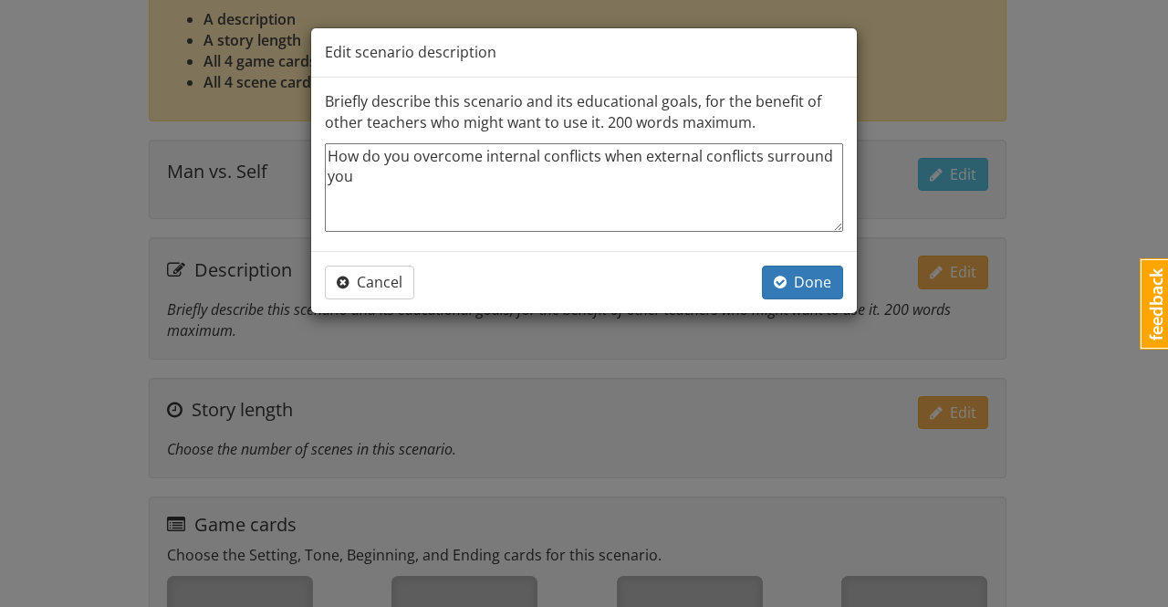
type textarea "How do you overcome internal conflicts when external conflicts surround you?"
type textarea "x"
type textarea "How do you overcome internal conflicts when external conflicts surround you?"
type textarea "x"
type textarea "How do you overcome internal conflicts when external conflicts surround you?"
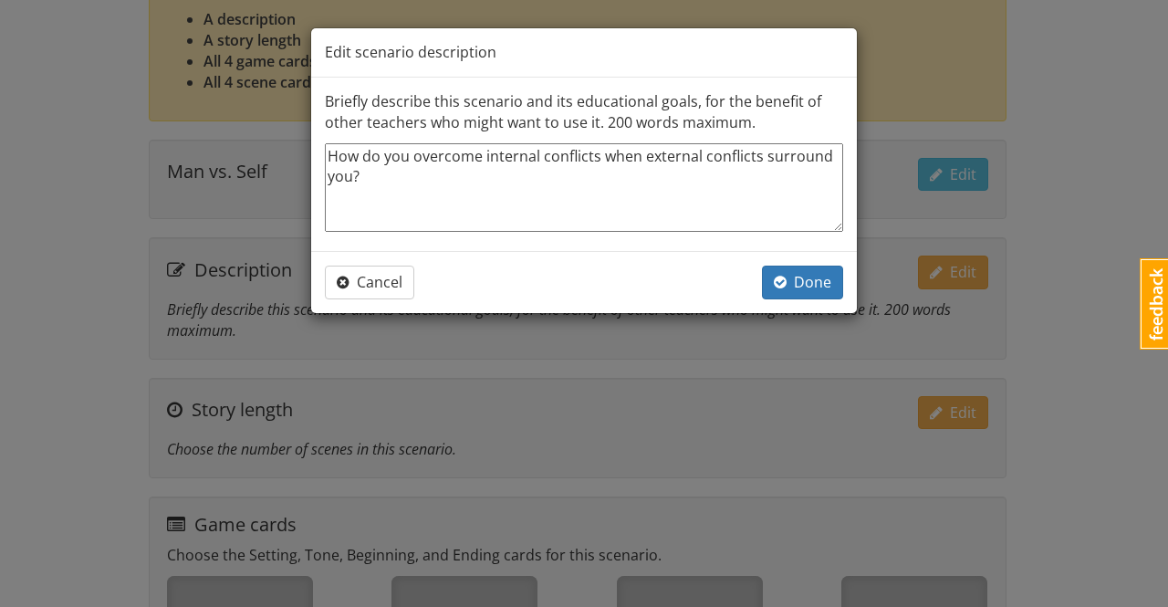
type textarea "x"
type textarea "How do you overcome internal conflicts when external conflicts surround you? W"
type textarea "x"
type textarea "How do you overcome internal conflicts when external conflicts surround you? Wh"
type textarea "x"
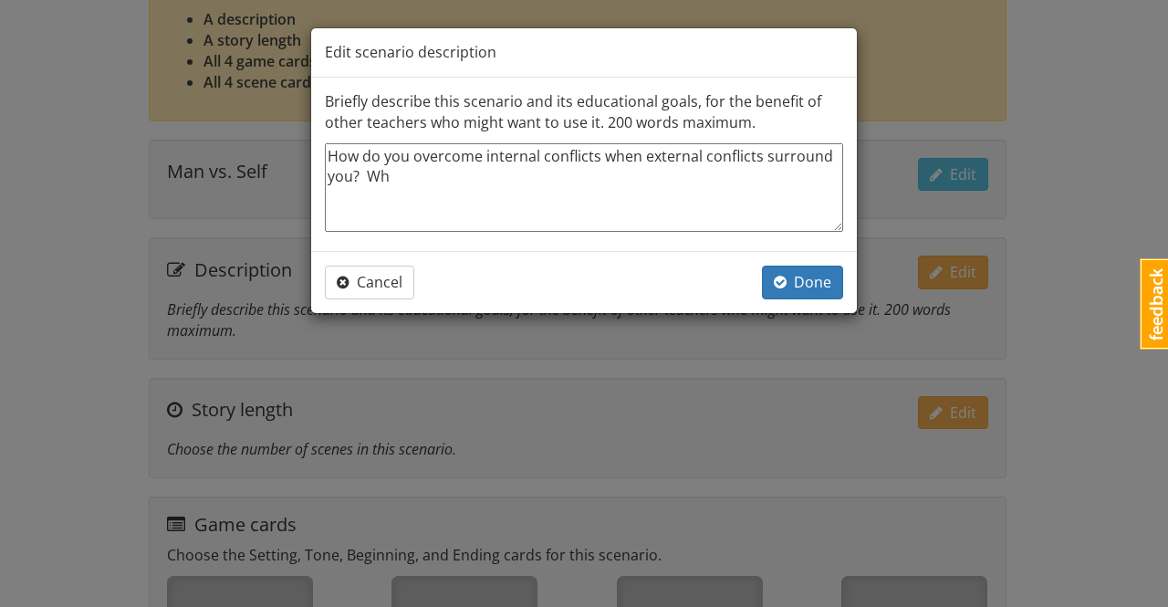
type textarea "How do you overcome internal conflicts when external conflicts surround you? Who"
type textarea "x"
type textarea "How do you overcome internal conflicts when external conflicts surround you? Who"
type textarea "x"
type textarea "How do you overcome internal conflicts when external conflicts surround you? Wh…"
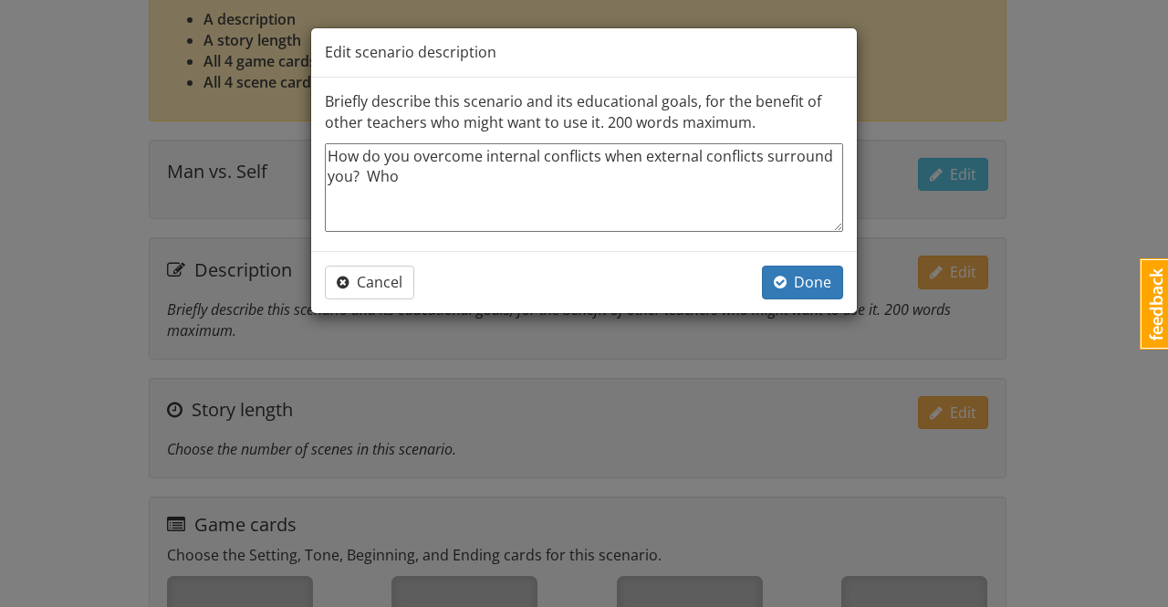
type textarea "x"
type textarea "How do you overcome internal conflicts when external conflicts surround you? Wh…"
type textarea "x"
type textarea "How do you overcome internal conflicts when external conflicts surround you? Wh…"
type textarea "x"
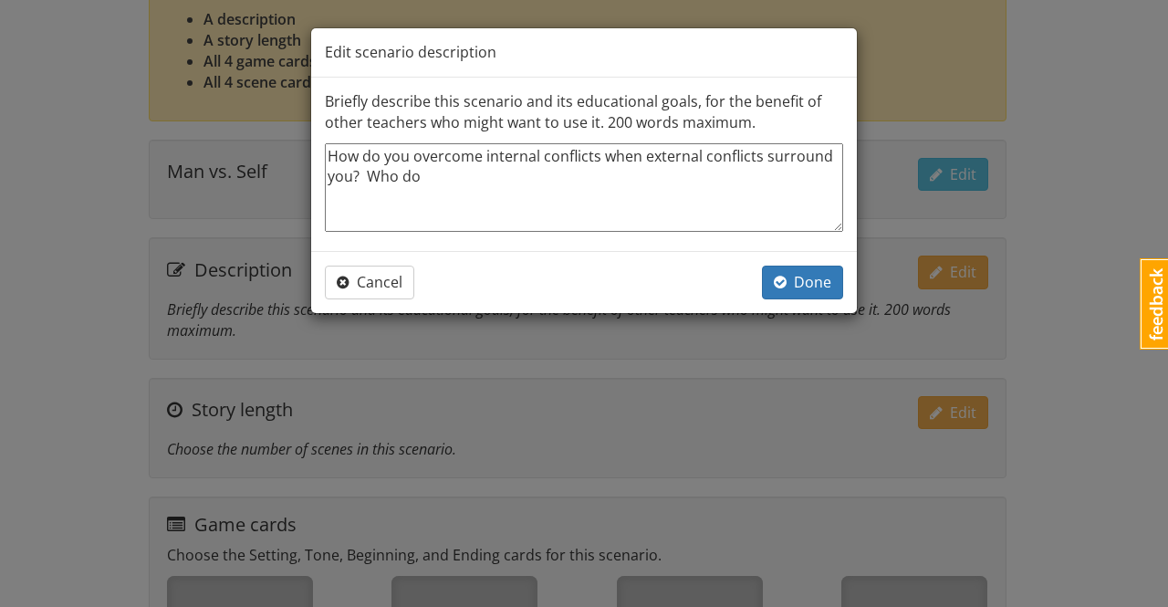
type textarea "How do you overcome internal conflicts when external conflicts surround you? Wh…"
type textarea "x"
type textarea "How do you overcome internal conflicts when external conflicts surround you? Wh…"
type textarea "x"
type textarea "How do you overcome internal conflicts when external conflicts surround you? Wh…"
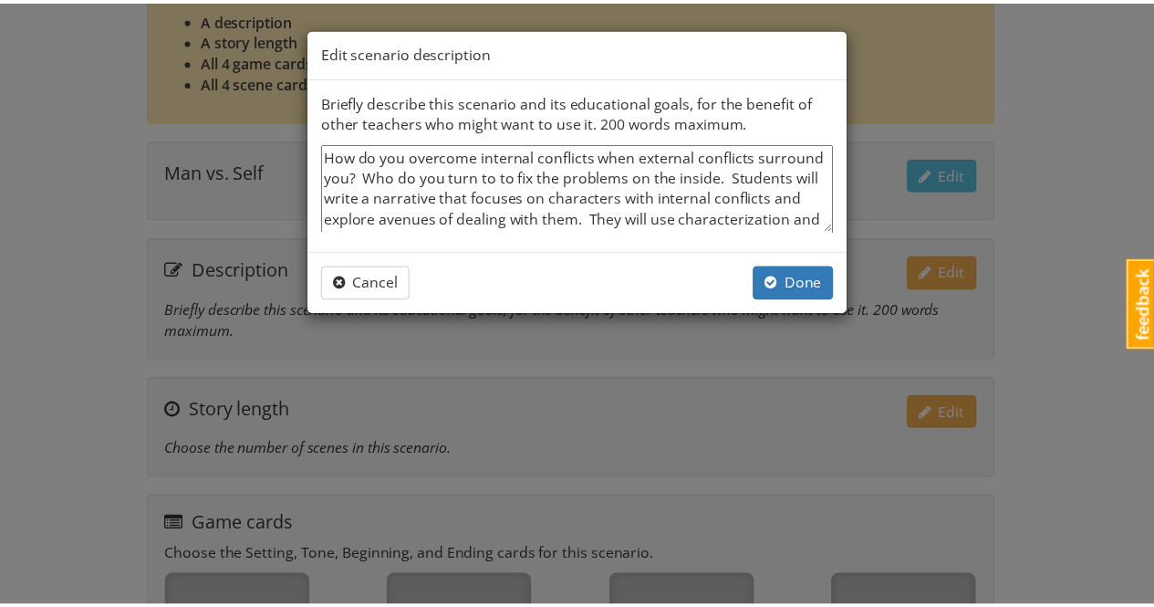
scroll to position [0, 0]
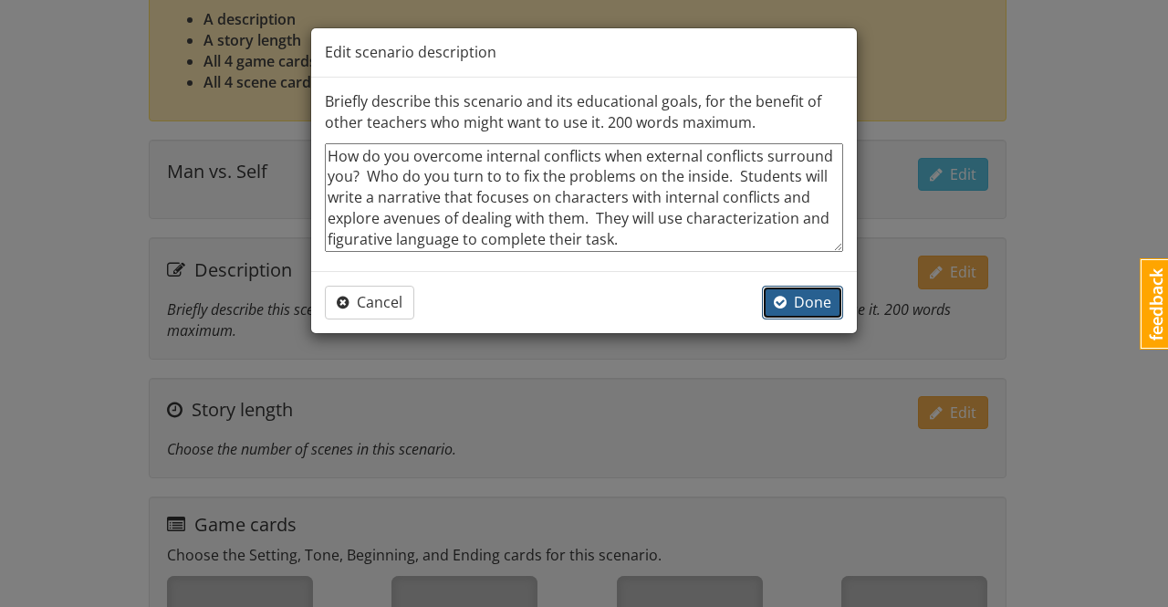
click at [805, 307] on span "Done" at bounding box center [802, 302] width 57 height 20
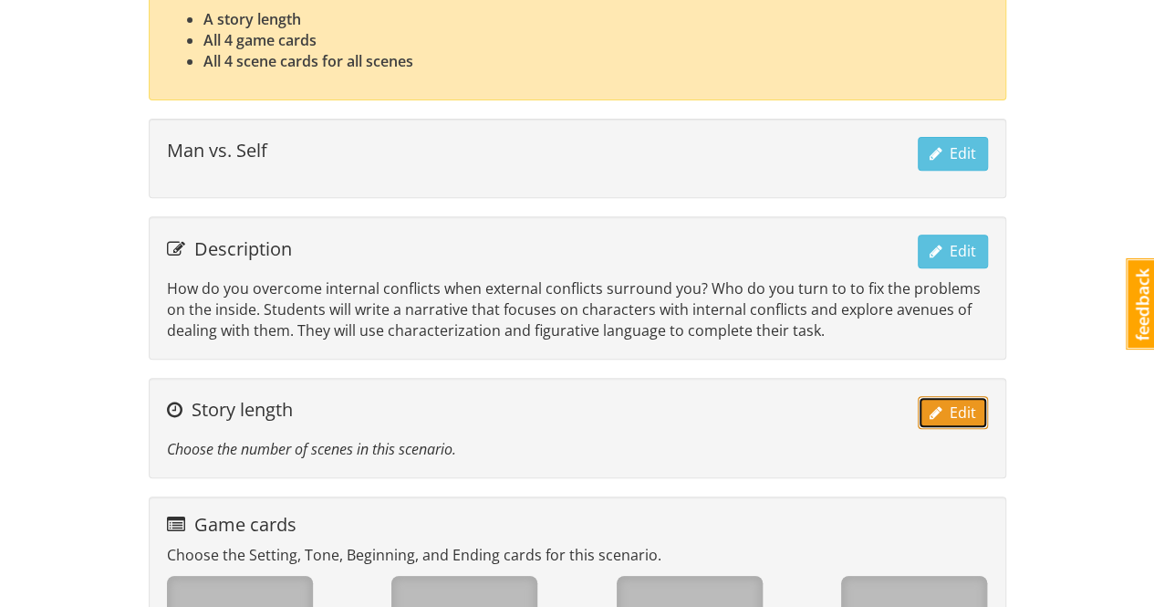
click at [933, 411] on span "button" at bounding box center [936, 412] width 13 height 15
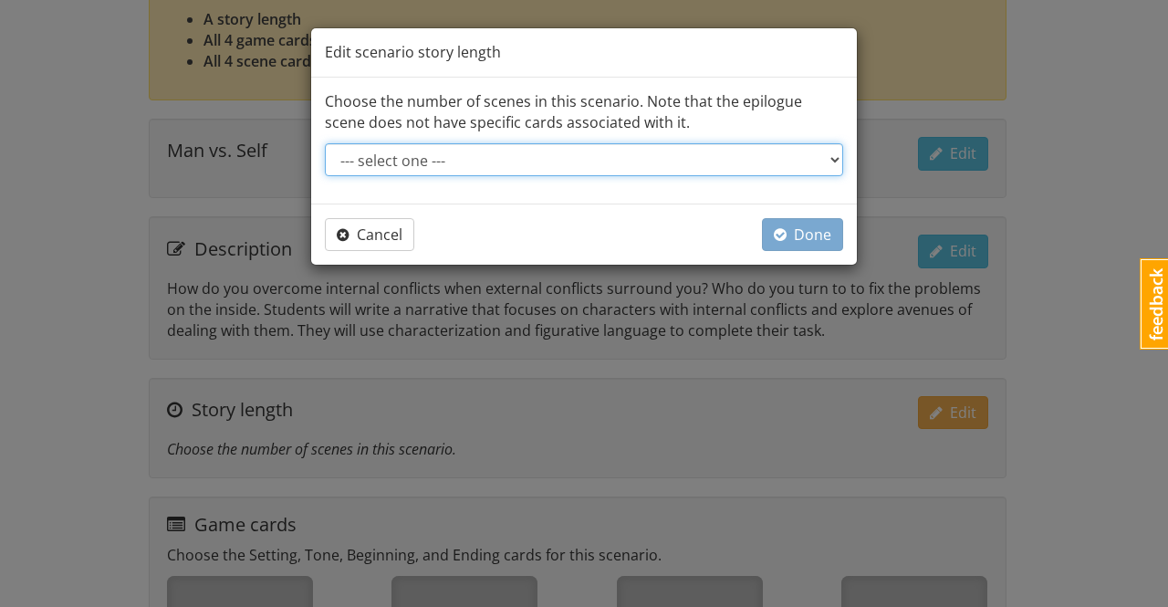
click at [515, 165] on select "--- select one --- Short story: 4 scenes (3 acts of 1 scene each, plus epilogue…" at bounding box center [584, 159] width 518 height 33
click at [325, 143] on select "--- select one --- Short story: 4 scenes (3 acts of 1 scene each, plus epilogue…" at bounding box center [584, 159] width 518 height 33
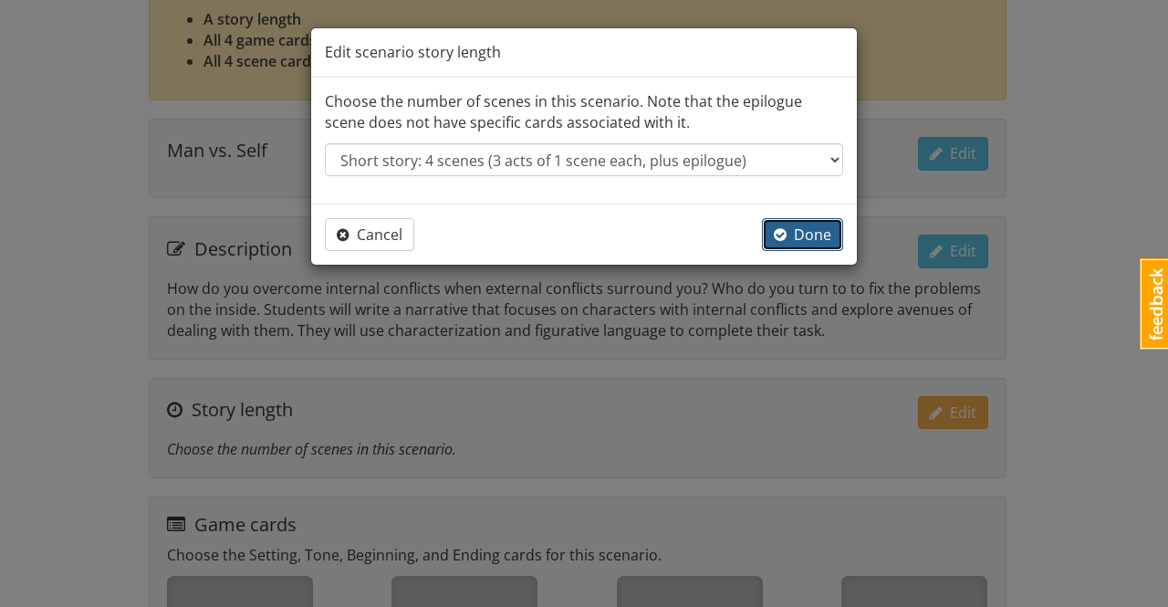
click at [807, 237] on span "Done" at bounding box center [802, 234] width 57 height 20
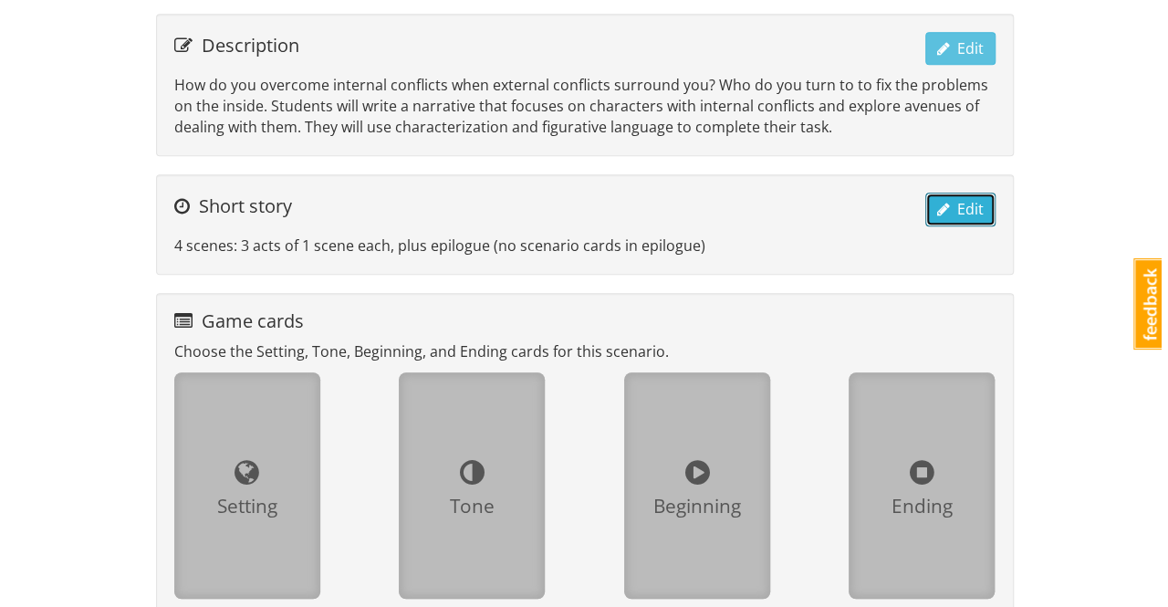
scroll to position [639, 0]
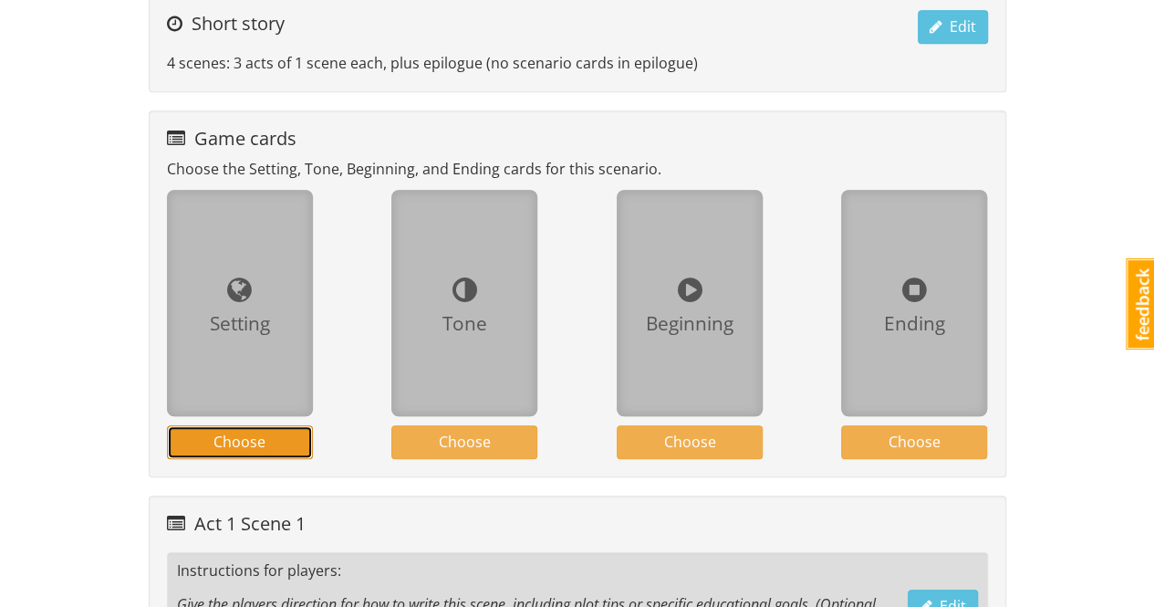
click at [267, 440] on button "Choose" at bounding box center [240, 442] width 146 height 34
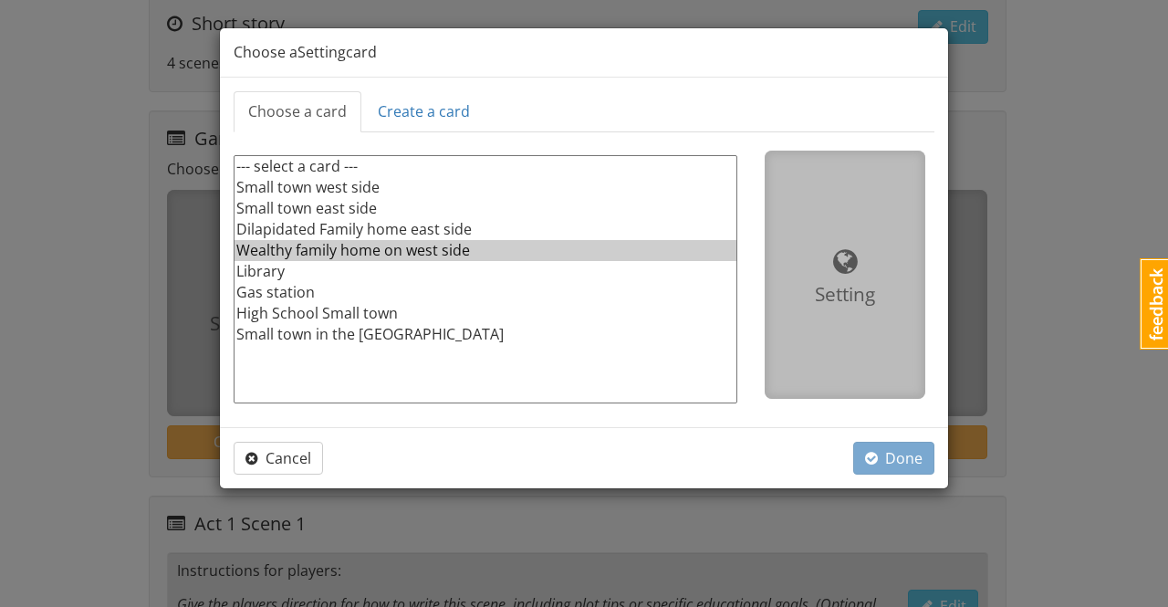
click at [370, 250] on option "Wealthy family home on west side" at bounding box center [485, 250] width 502 height 21
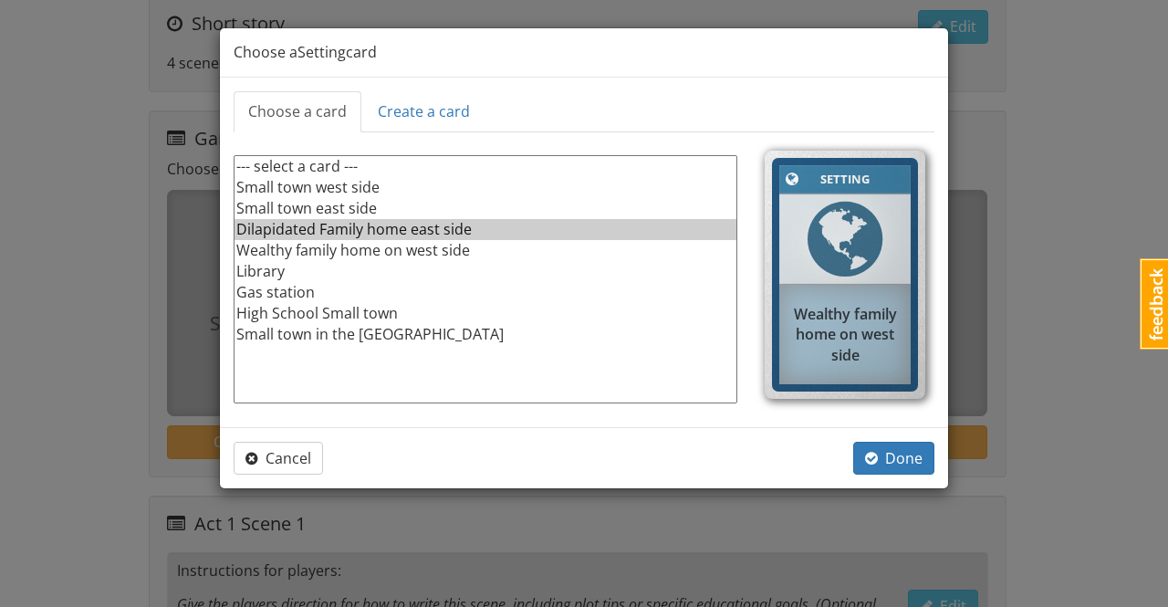
click at [370, 229] on option "Dilapidated Family home east side" at bounding box center [485, 229] width 502 height 21
click at [436, 105] on link "Create a card" at bounding box center [423, 111] width 121 height 41
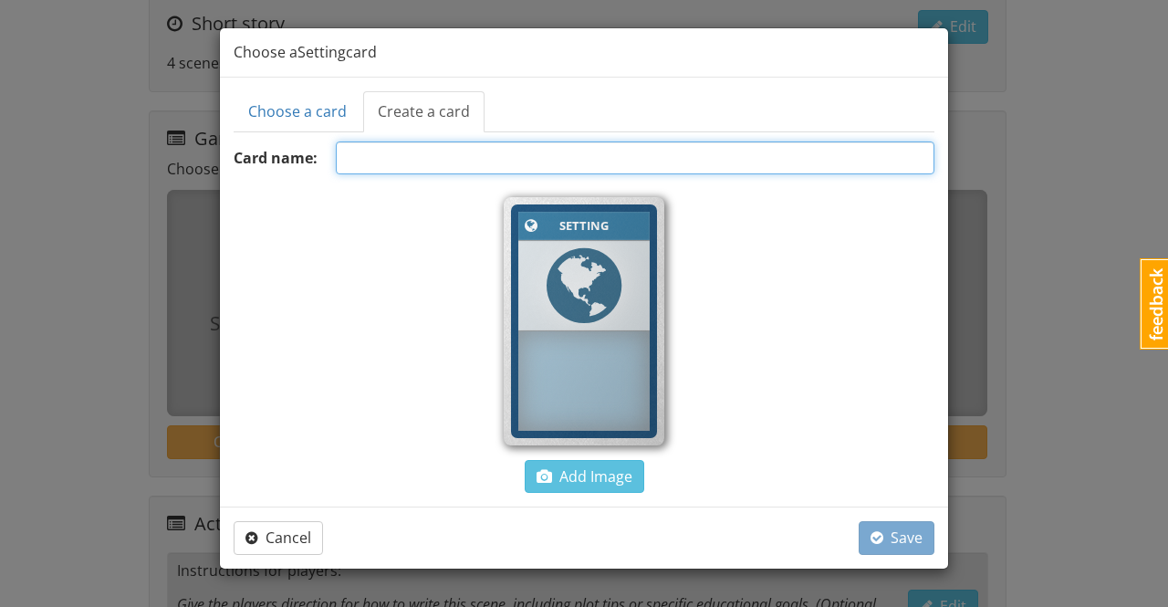
click at [456, 158] on input "text" at bounding box center [635, 157] width 599 height 33
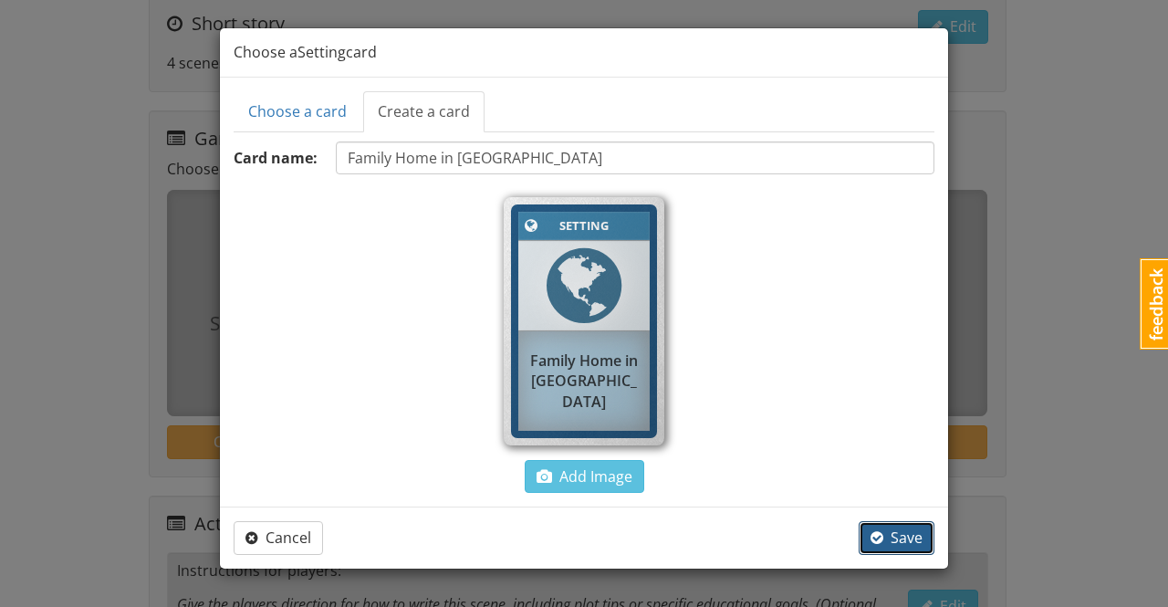
click at [914, 545] on span "Save" at bounding box center [896, 537] width 52 height 20
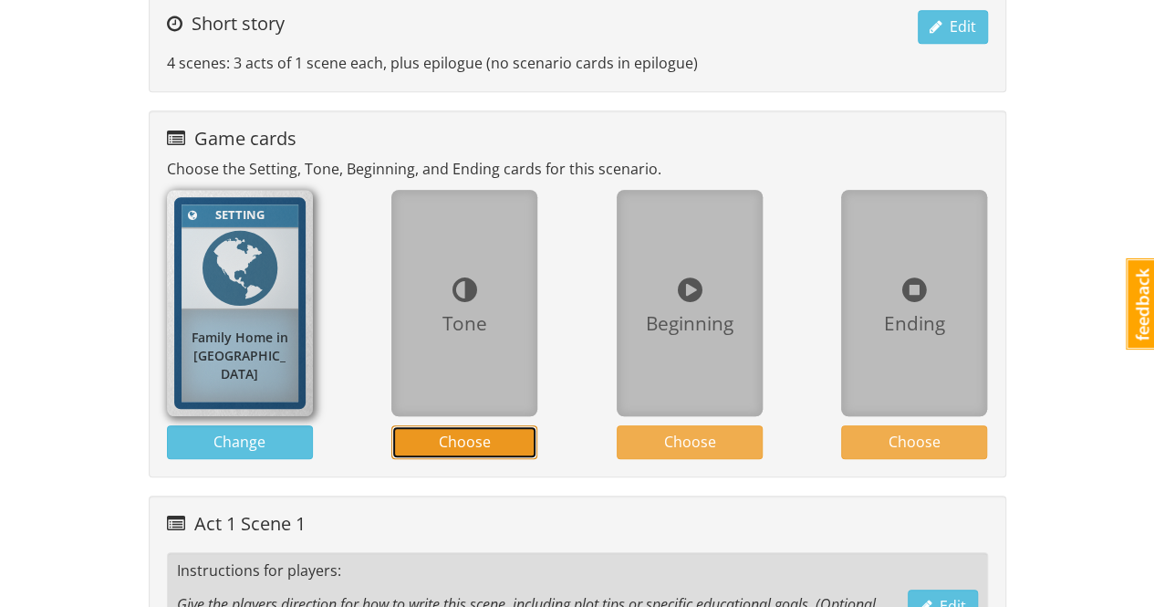
click at [495, 441] on button "Choose" at bounding box center [464, 442] width 146 height 34
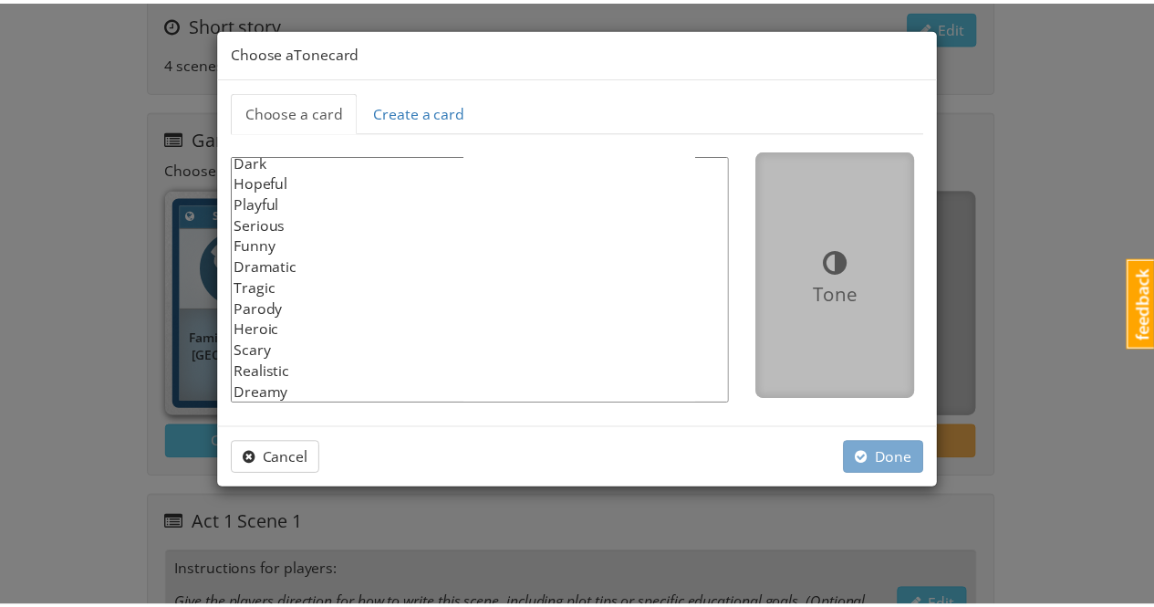
scroll to position [0, 0]
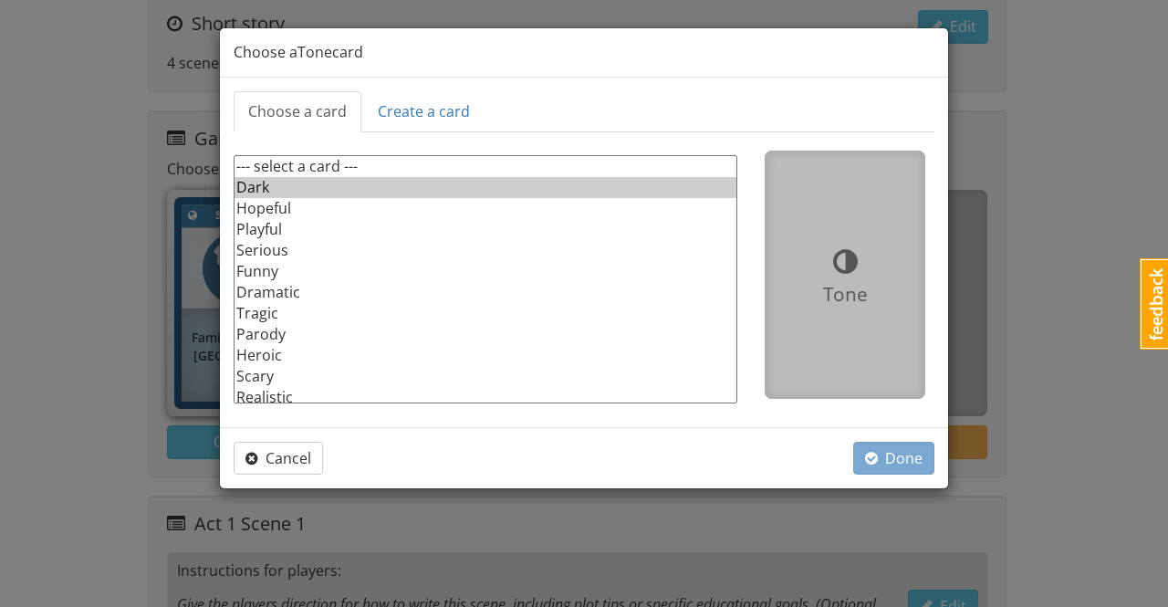
click at [261, 187] on option "Dark" at bounding box center [485, 187] width 502 height 21
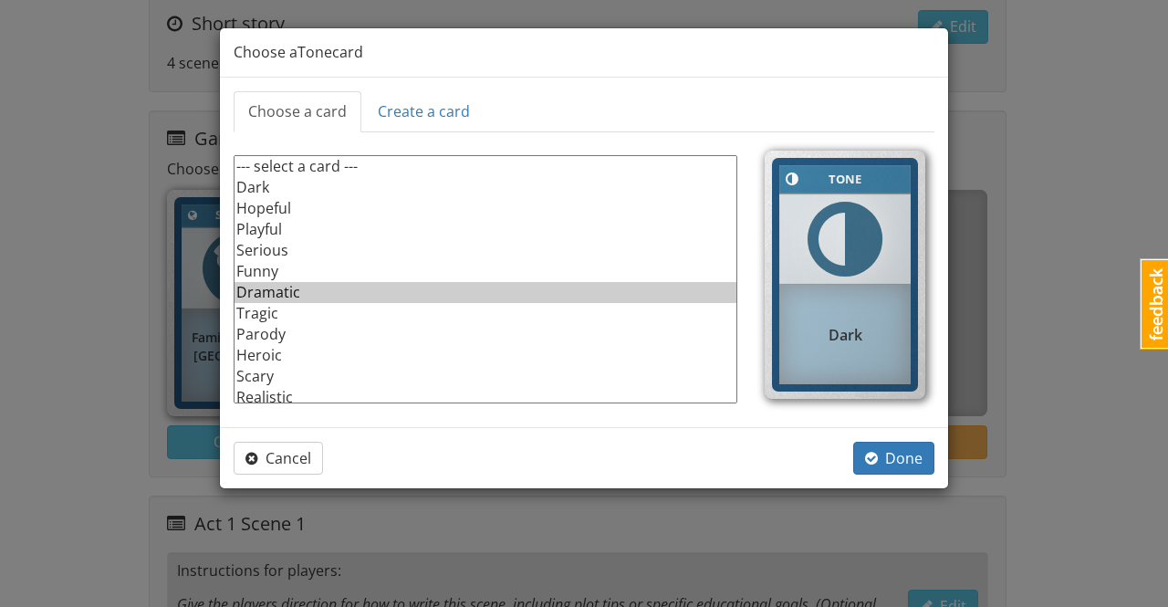
click at [290, 291] on option "Dramatic" at bounding box center [485, 292] width 502 height 21
click at [902, 459] on span "Done" at bounding box center [893, 458] width 57 height 20
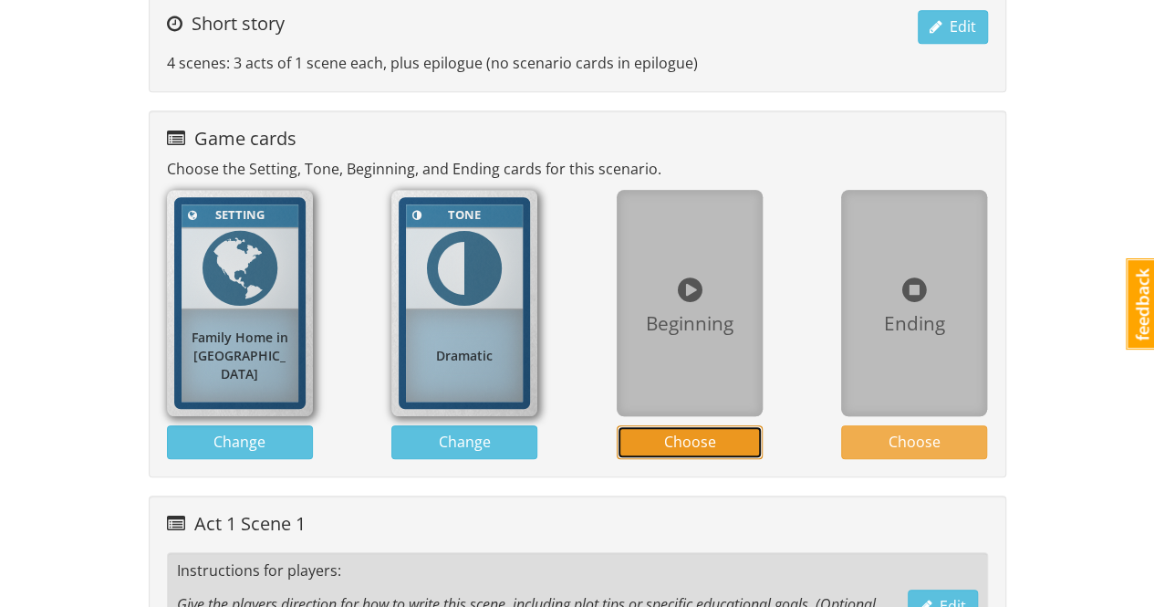
click at [711, 441] on span "Choose" at bounding box center [689, 442] width 52 height 20
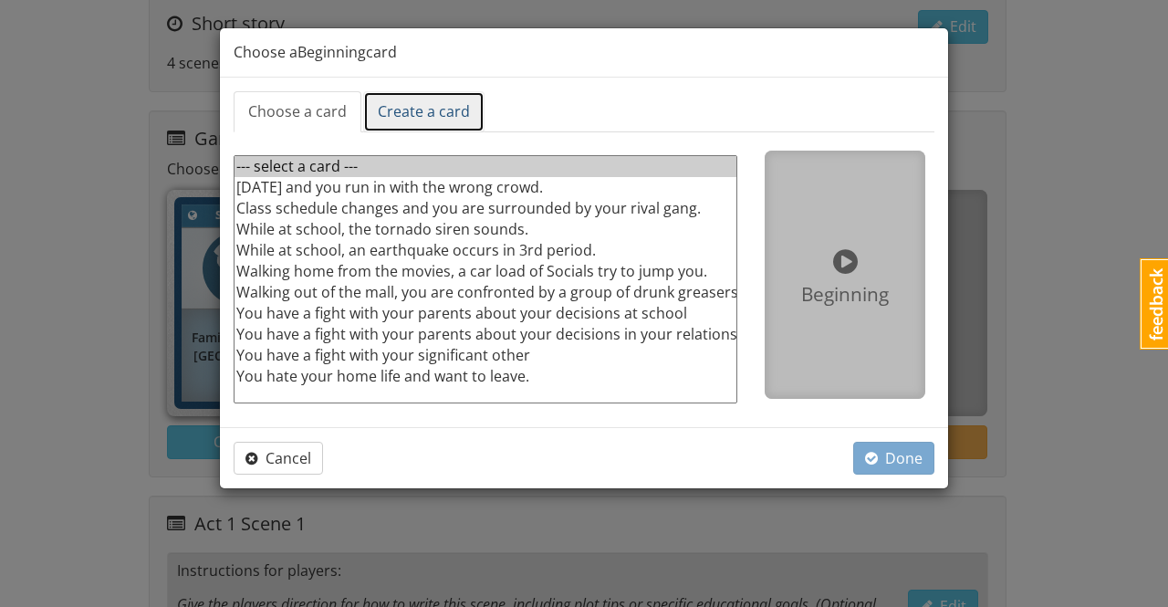
click at [427, 109] on link "Create a card" at bounding box center [423, 111] width 121 height 41
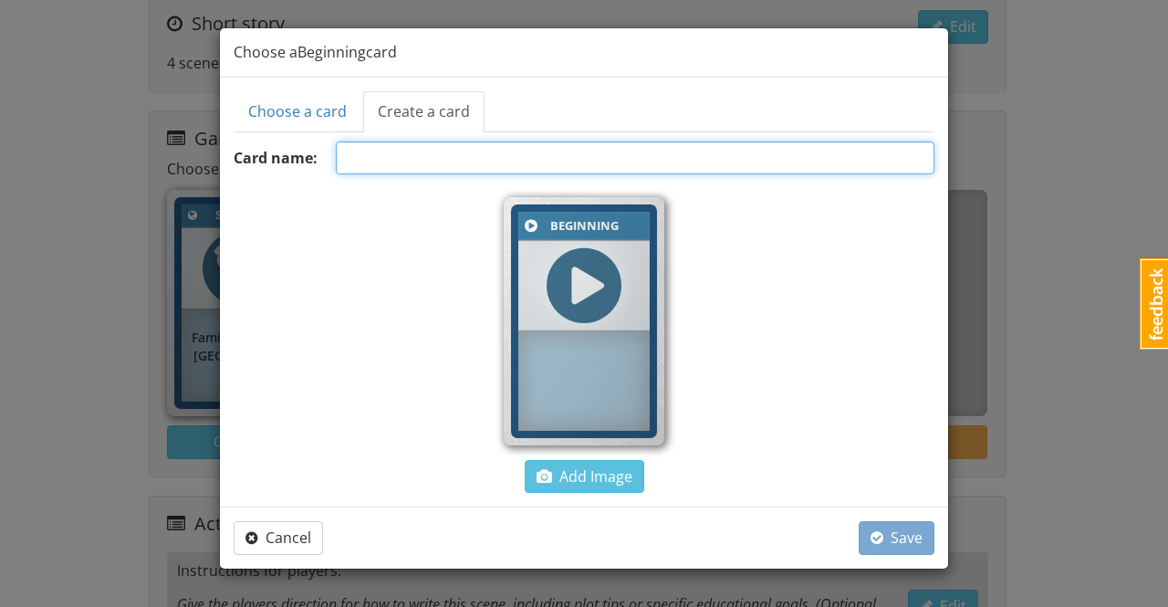
click at [414, 155] on input "text" at bounding box center [635, 157] width 599 height 33
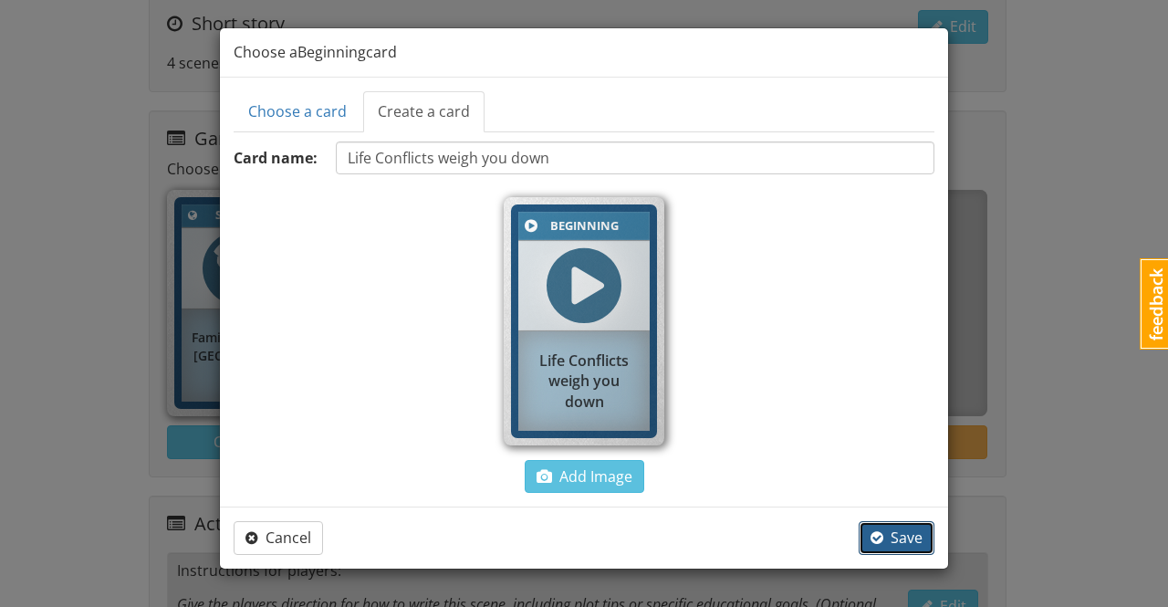
click at [914, 537] on span "Save" at bounding box center [896, 537] width 52 height 20
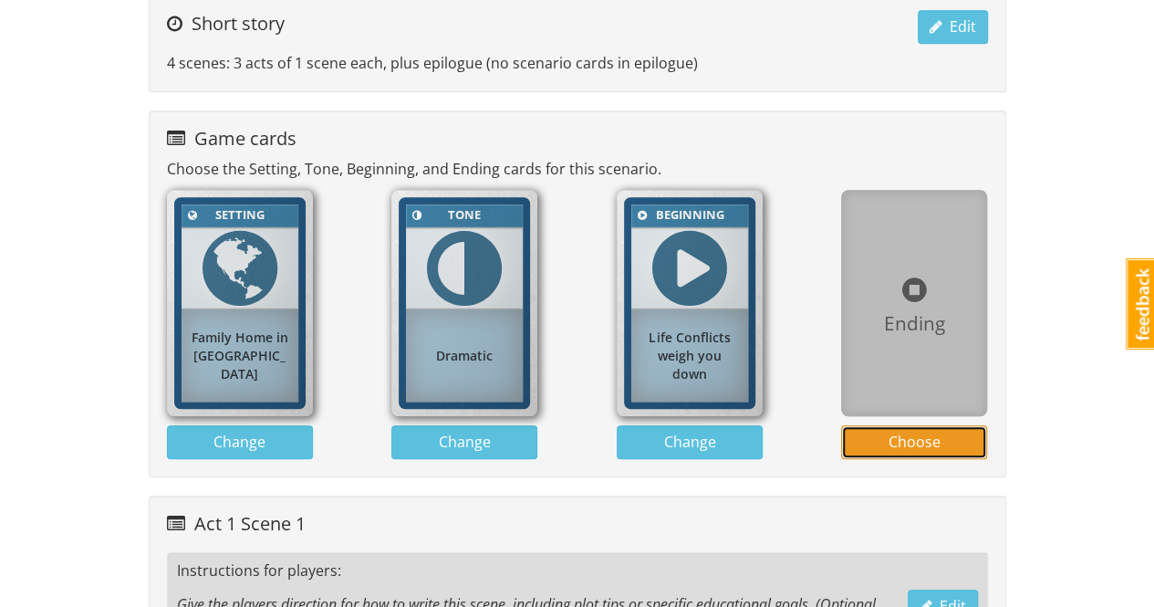
click at [938, 437] on span "Choose" at bounding box center [915, 442] width 52 height 20
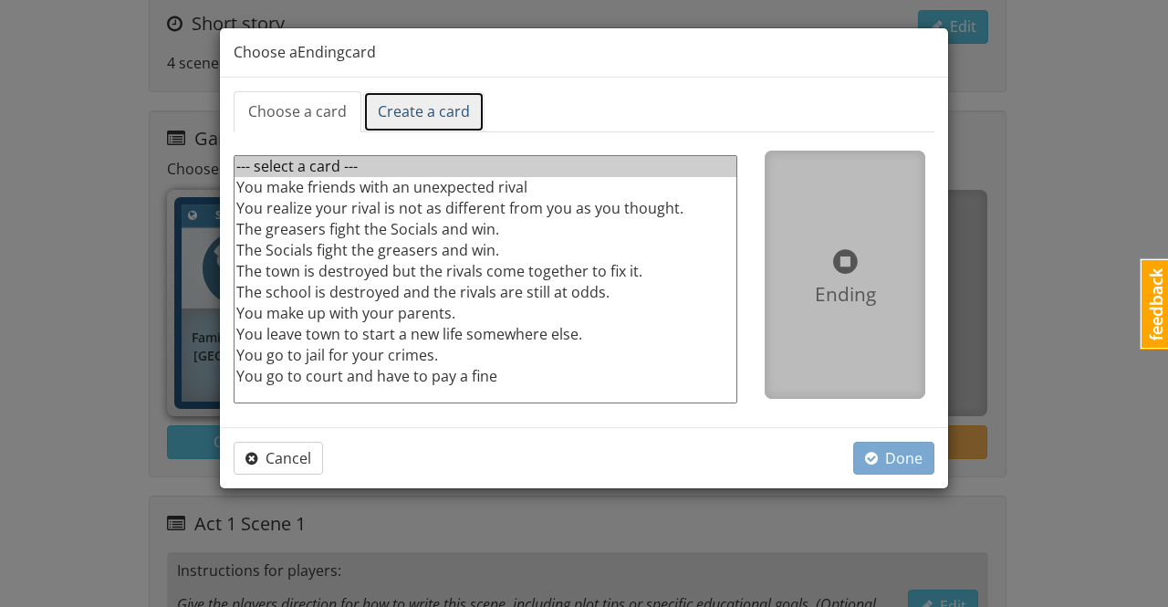
click at [443, 109] on link "Create a card" at bounding box center [423, 111] width 121 height 41
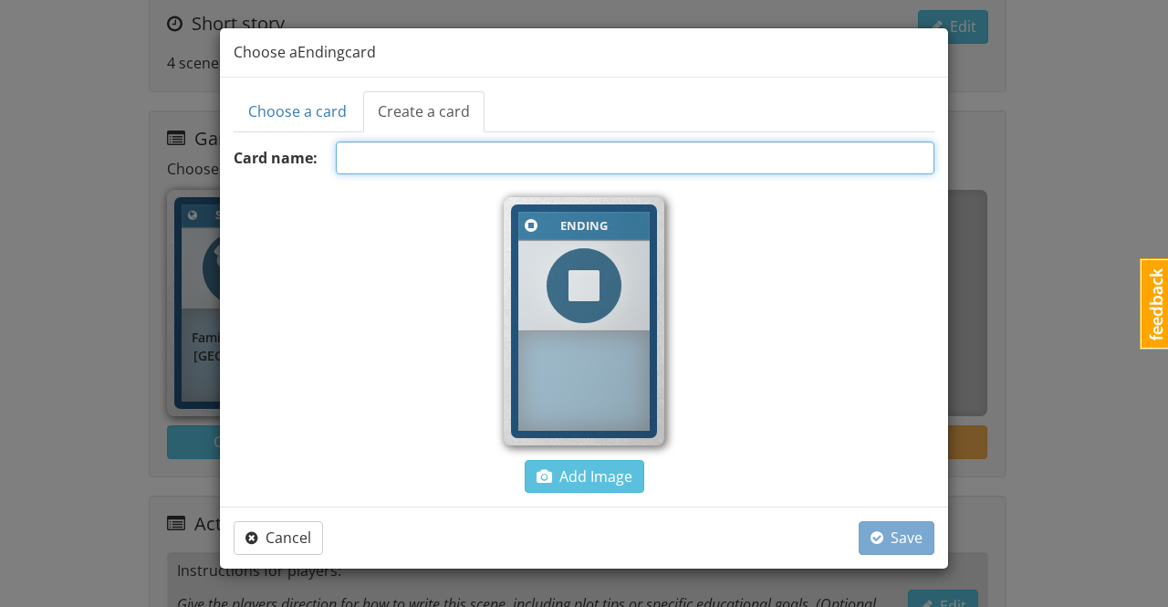
click at [425, 161] on input "text" at bounding box center [635, 157] width 599 height 33
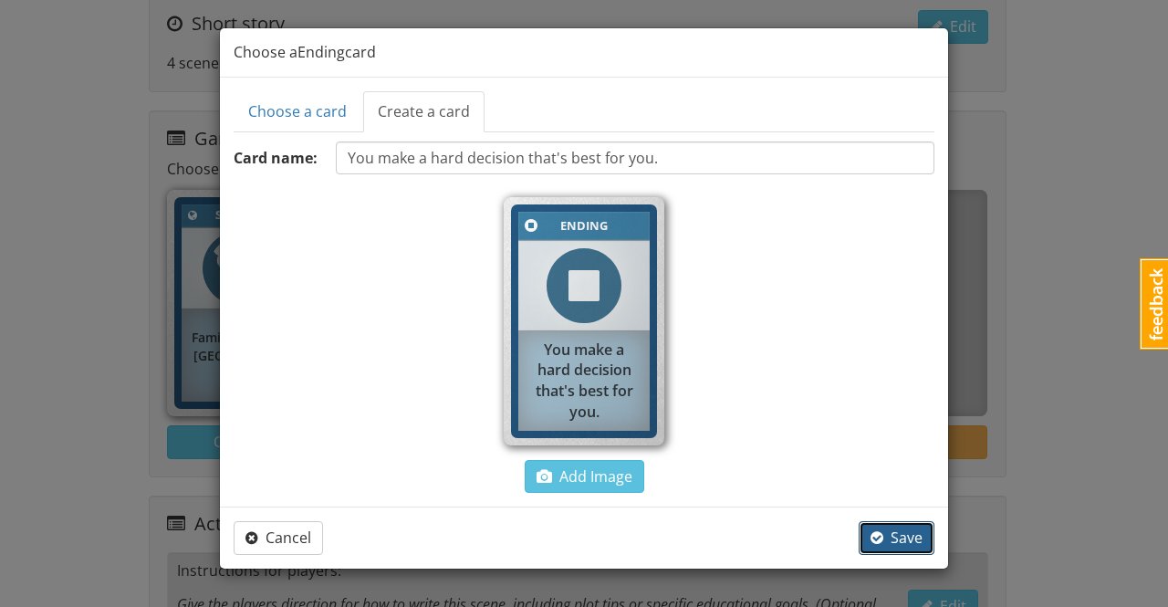
click at [912, 538] on span "Save" at bounding box center [896, 537] width 52 height 20
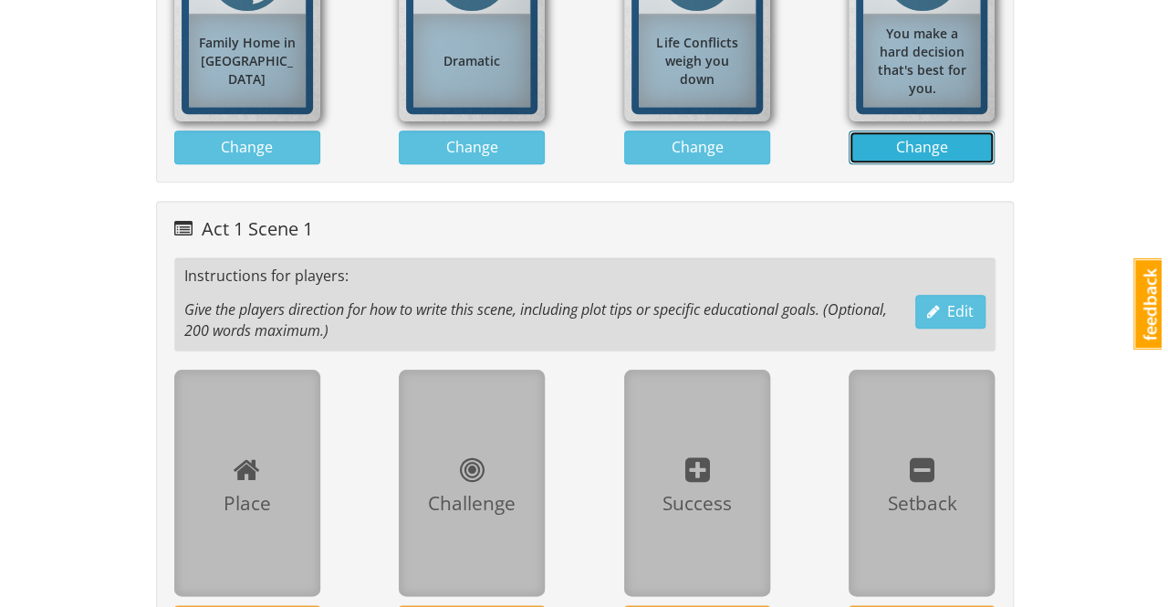
scroll to position [1004, 0]
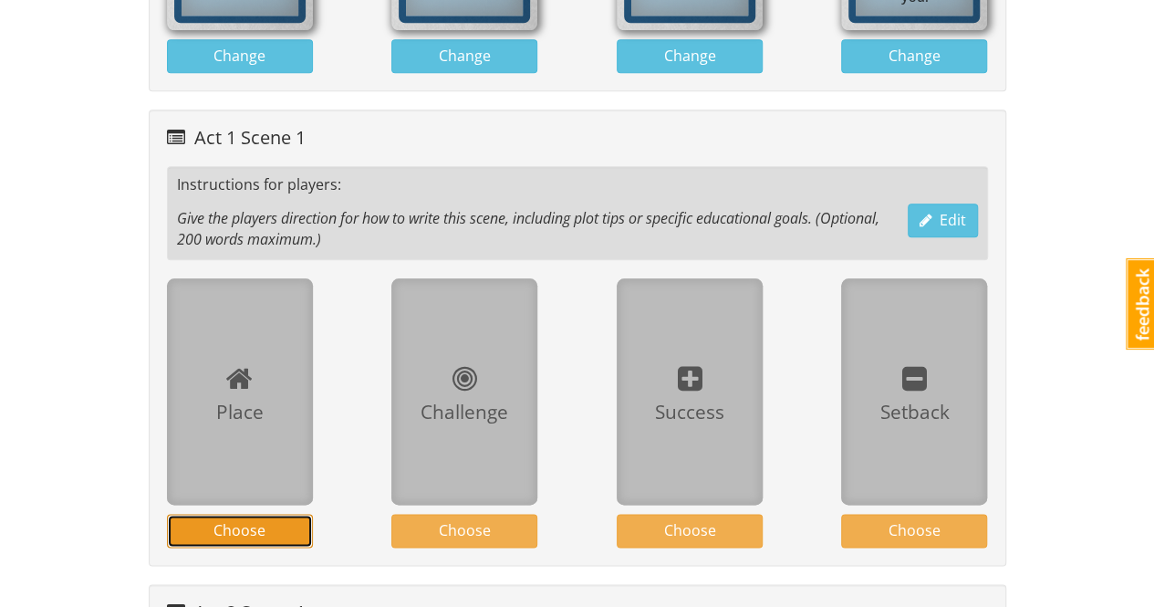
click at [257, 520] on span "Choose" at bounding box center [239, 530] width 52 height 20
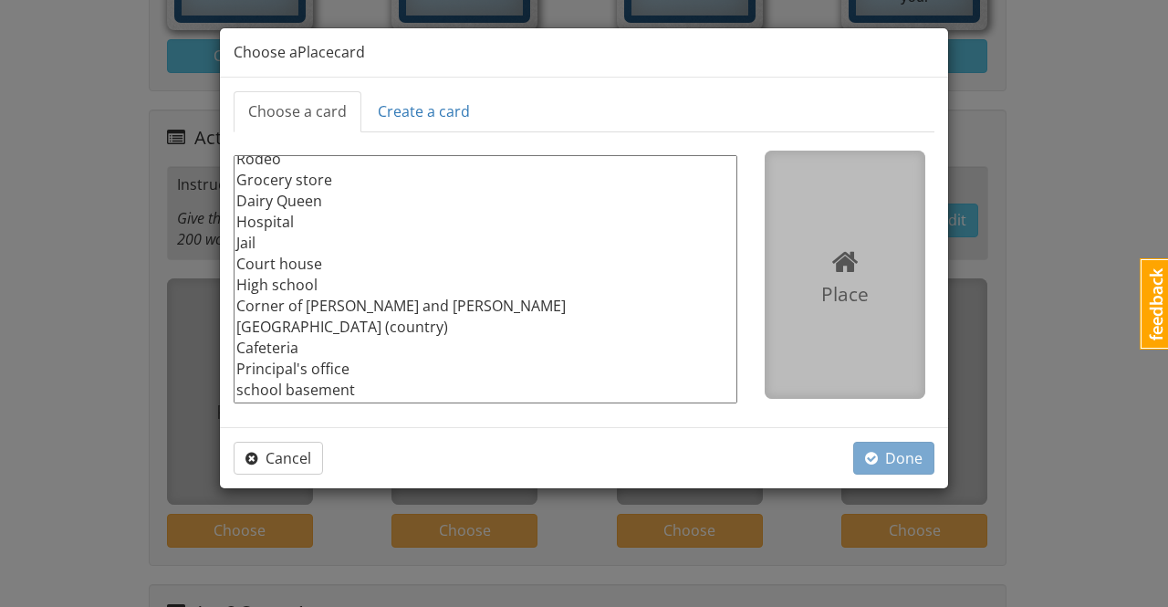
scroll to position [0, 0]
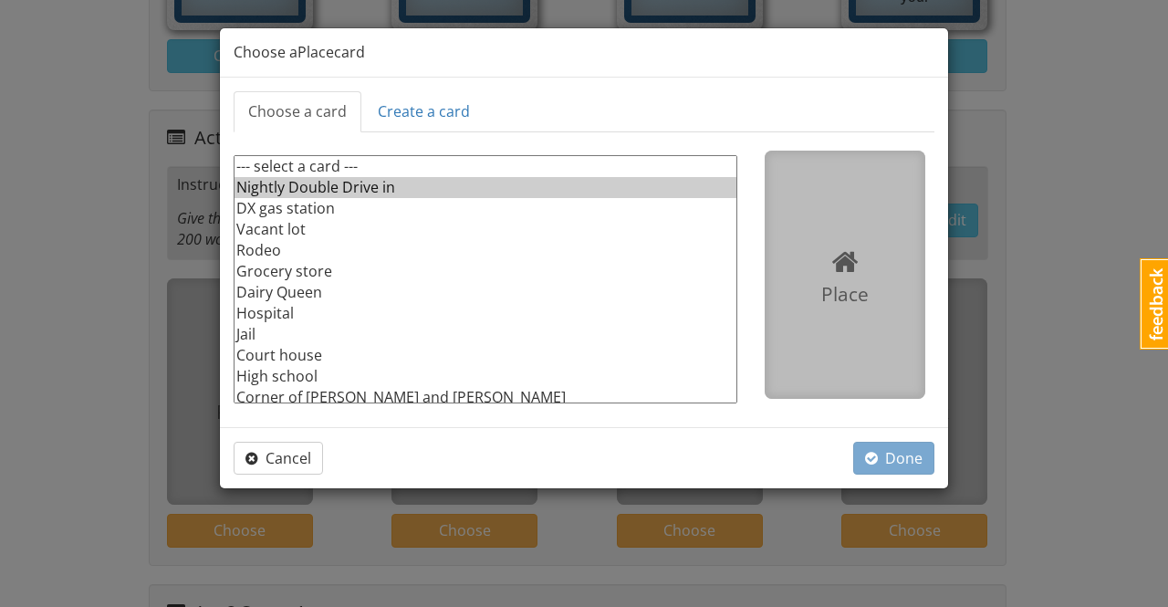
click at [352, 189] on option "Nightly Double Drive in" at bounding box center [485, 187] width 502 height 21
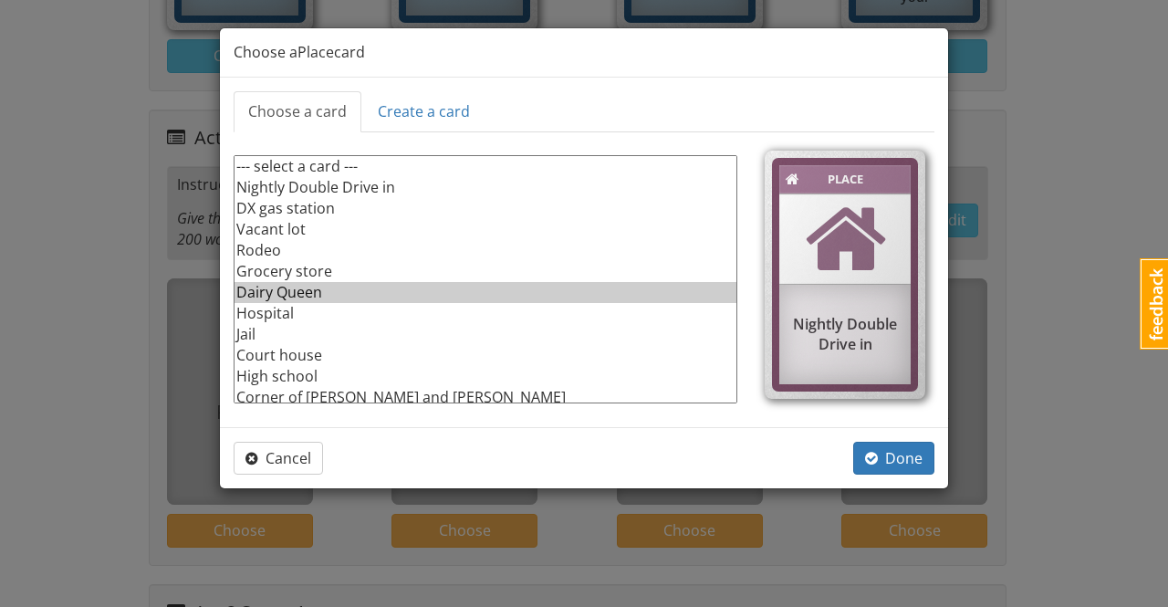
click at [314, 292] on option "Dairy Queen" at bounding box center [485, 292] width 502 height 21
click at [901, 452] on span "Done" at bounding box center [893, 458] width 57 height 20
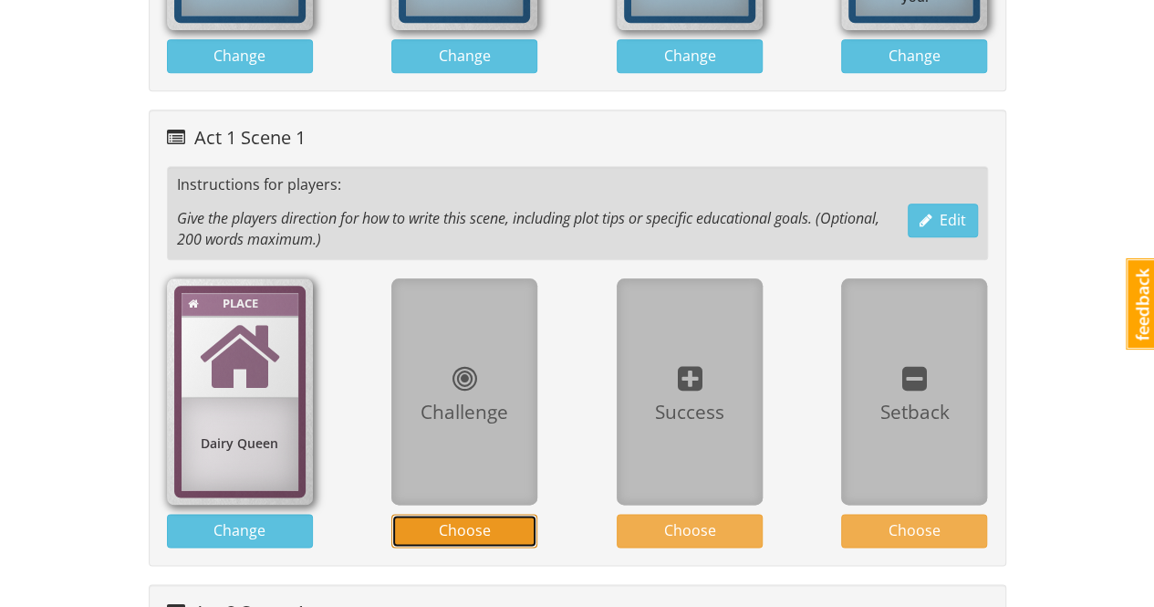
click at [494, 526] on button "Choose" at bounding box center [464, 531] width 146 height 34
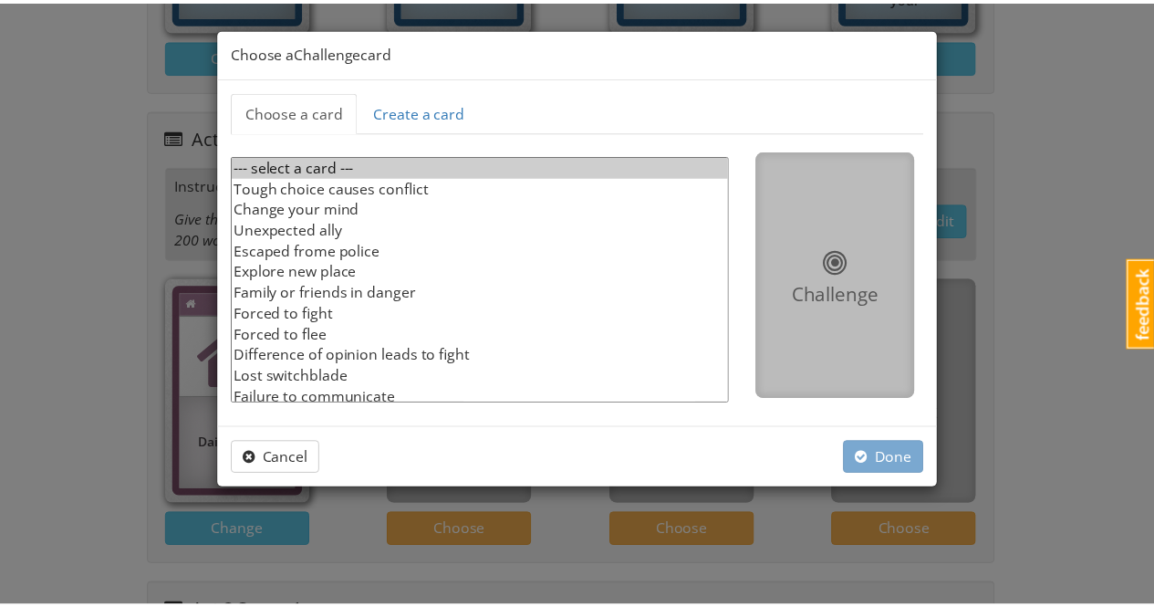
scroll to position [47, 0]
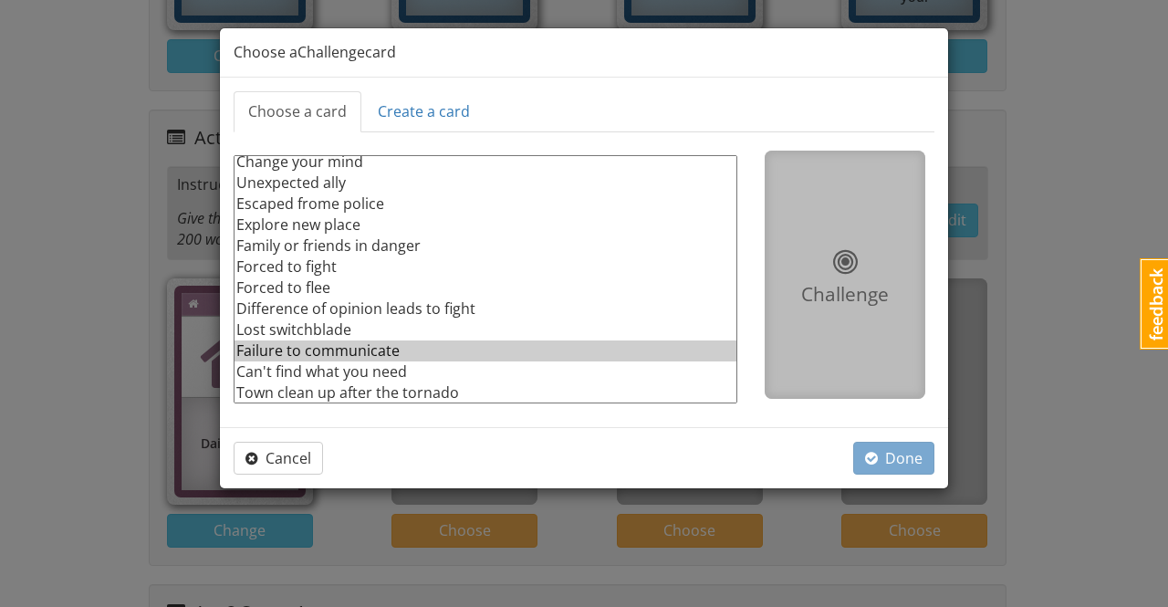
click at [373, 349] on option "Failure to communicate" at bounding box center [485, 350] width 502 height 21
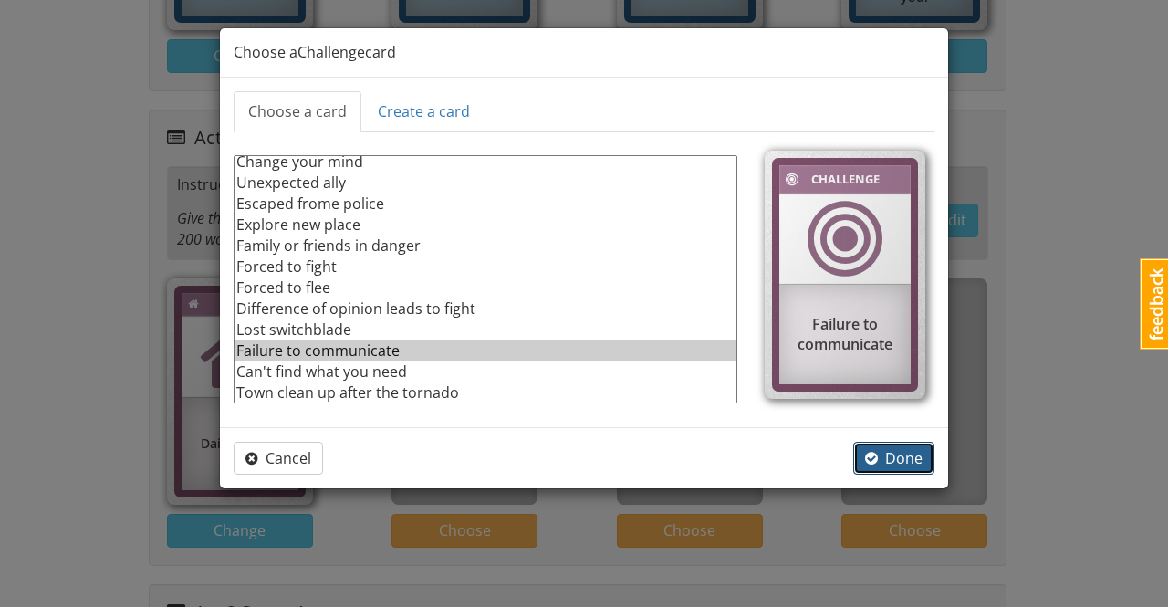
click at [895, 458] on span "Done" at bounding box center [893, 458] width 57 height 20
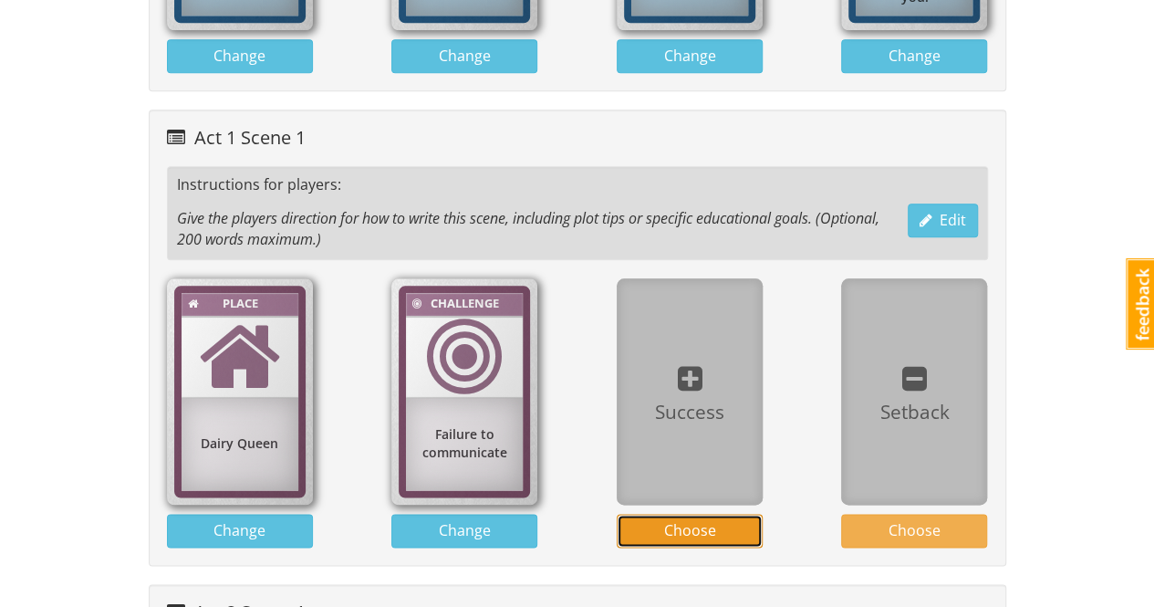
click at [737, 525] on button "Choose" at bounding box center [690, 531] width 146 height 34
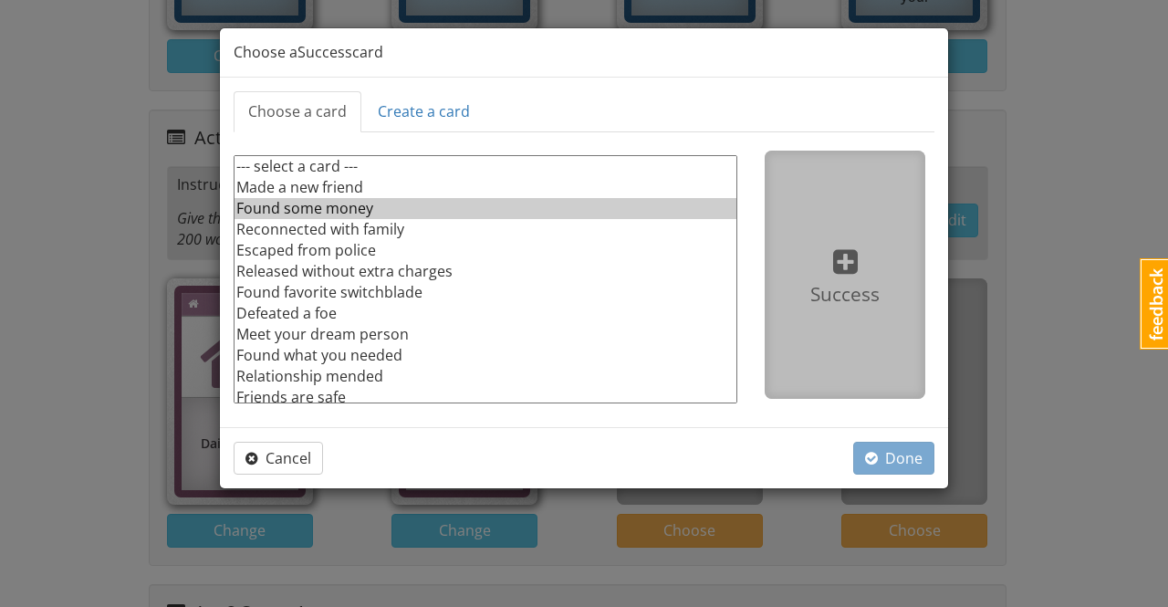
click at [350, 205] on option "Found some money" at bounding box center [485, 208] width 502 height 21
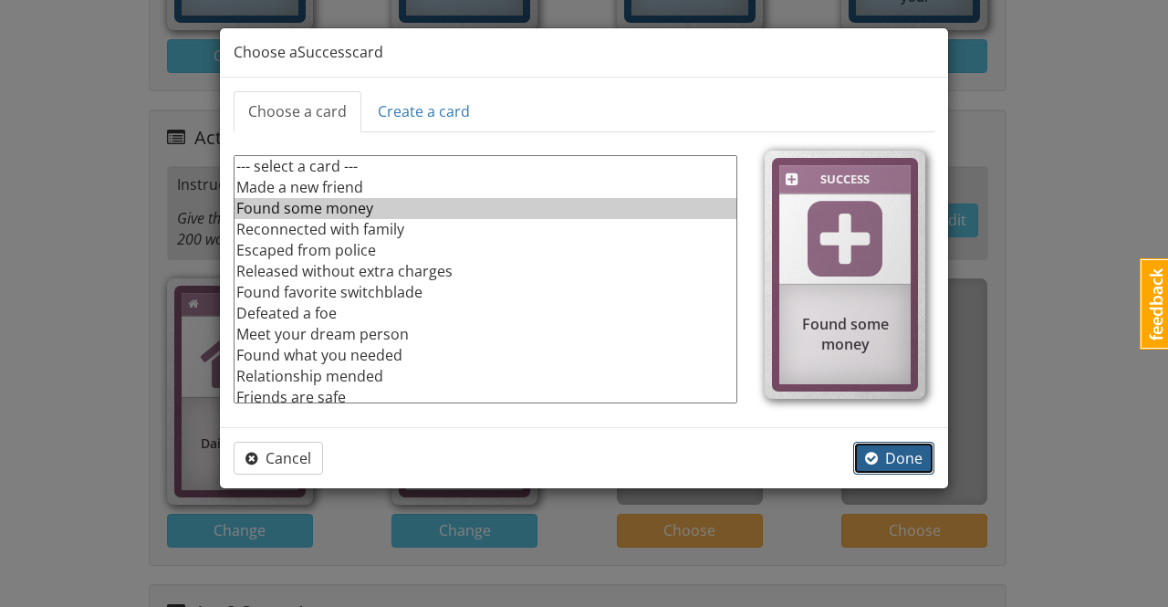
click at [911, 463] on span "Done" at bounding box center [893, 458] width 57 height 20
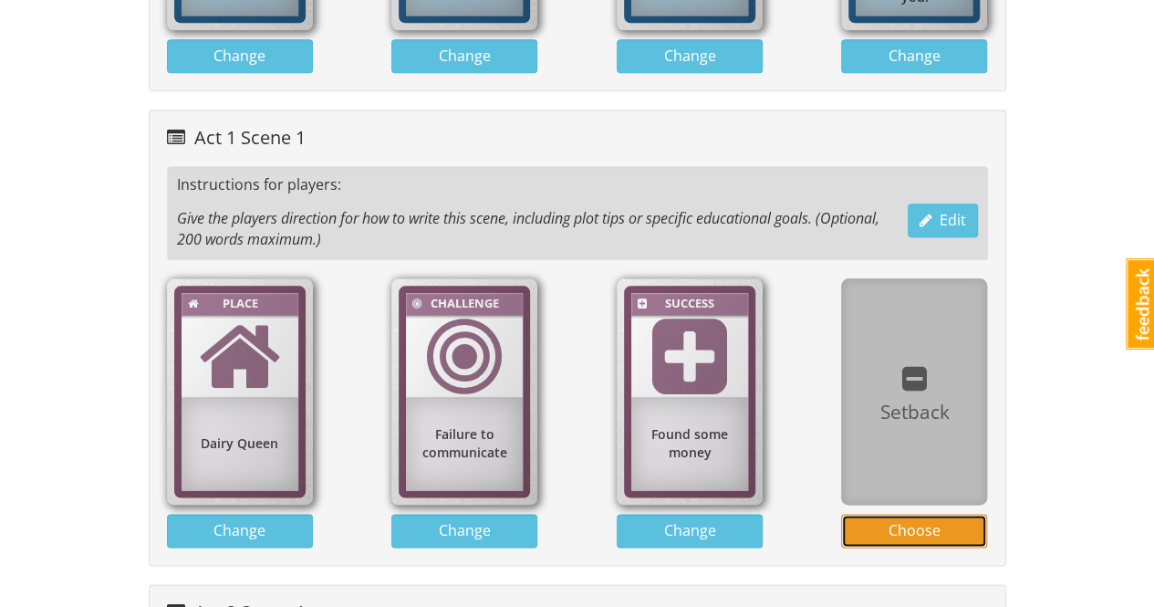
click at [927, 526] on span "Choose" at bounding box center [915, 530] width 52 height 20
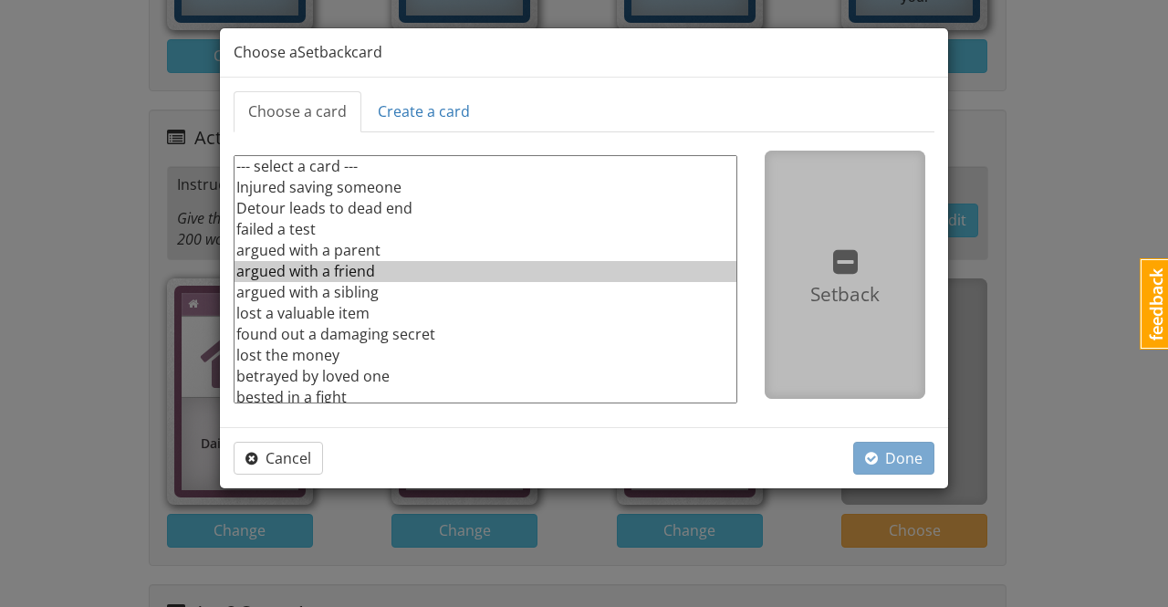
click at [329, 267] on option "argued with a friend" at bounding box center [485, 271] width 502 height 21
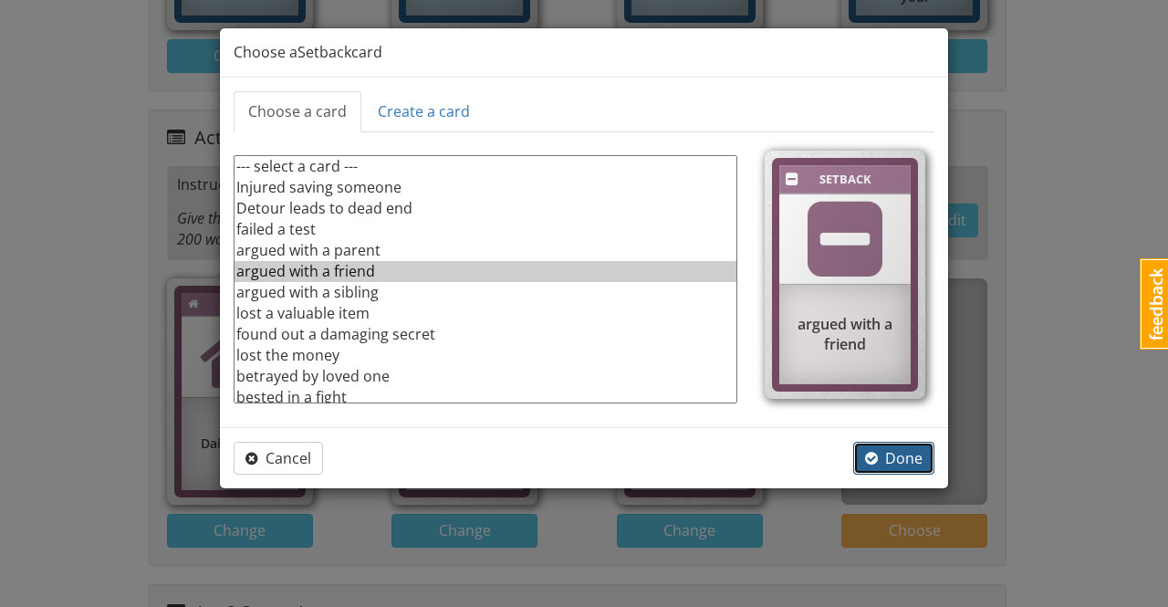
click at [900, 461] on span "Done" at bounding box center [893, 458] width 57 height 20
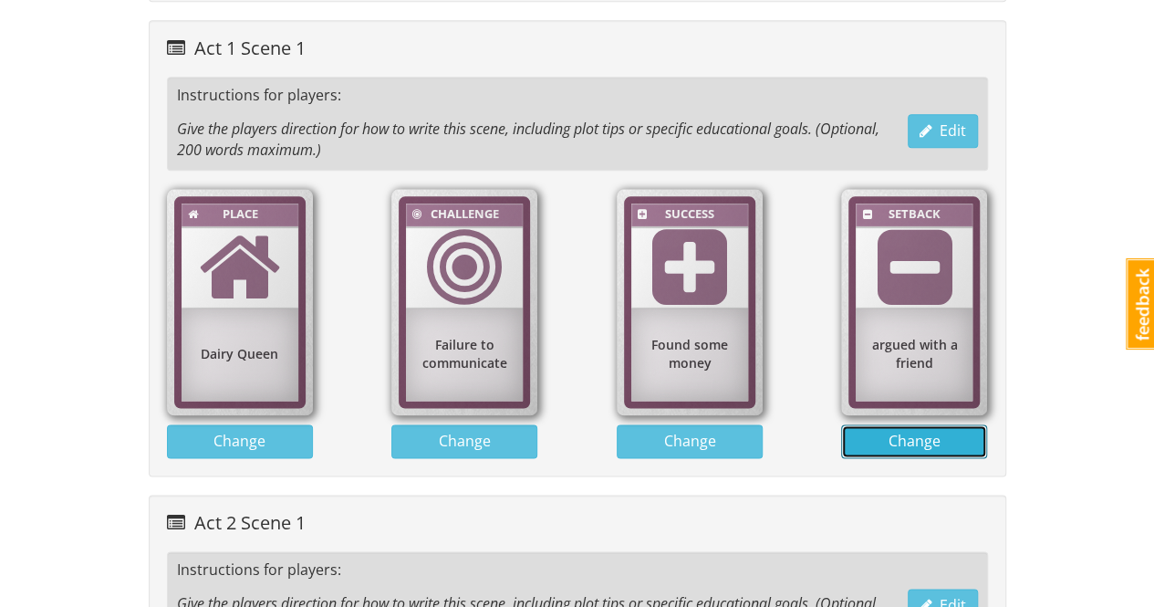
scroll to position [1002, 0]
